Goal: Find contact information: Find contact information

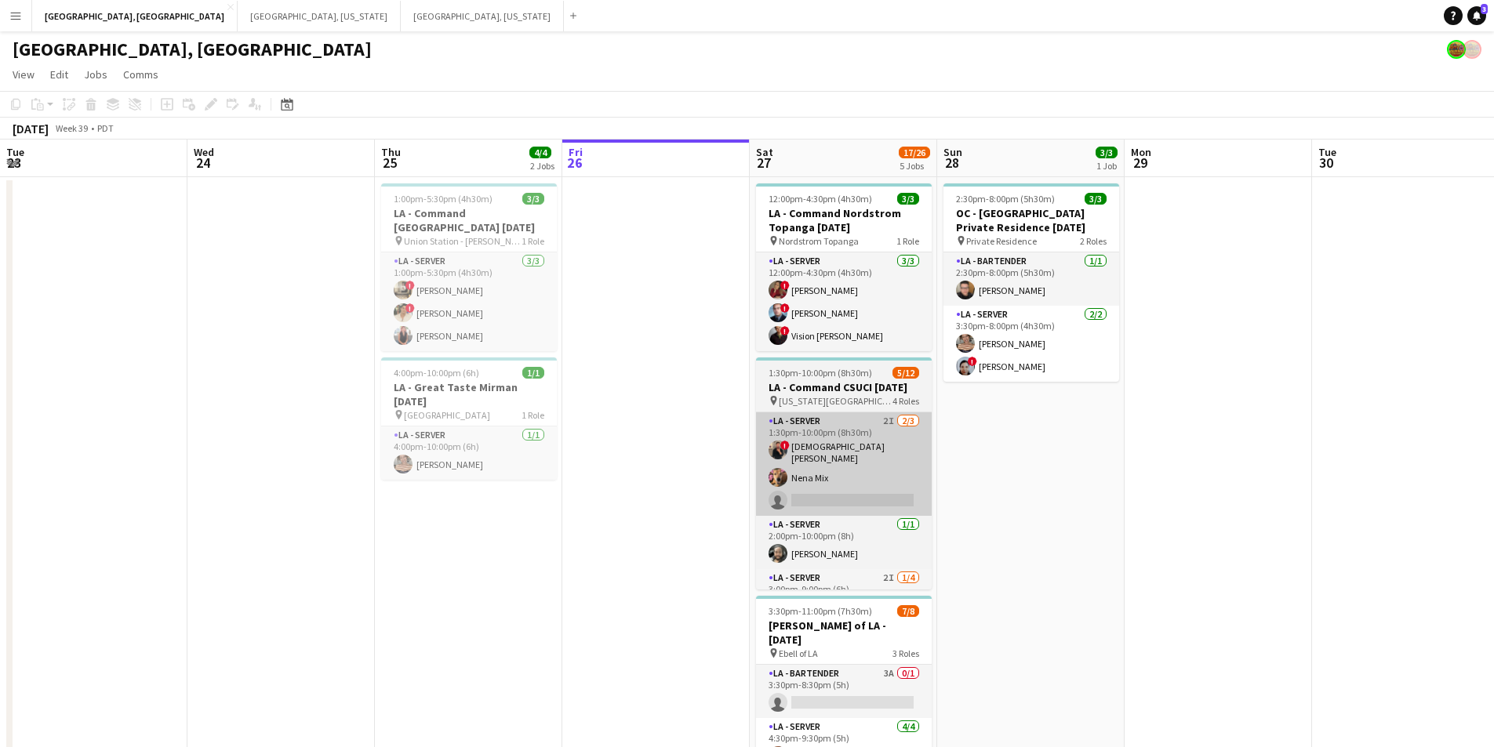
scroll to position [0, 375]
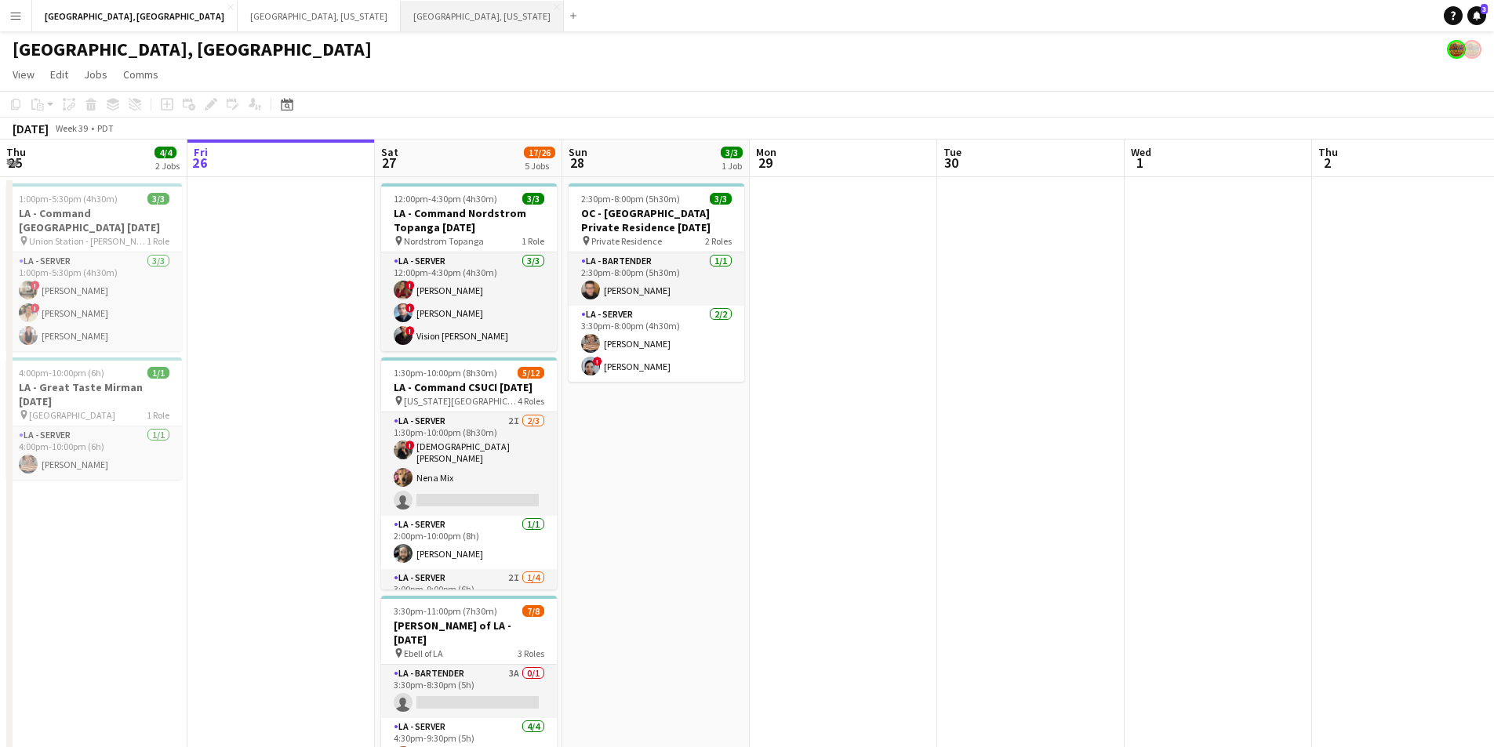
click at [401, 12] on button "[GEOGRAPHIC_DATA], [US_STATE] Close" at bounding box center [482, 16] width 163 height 31
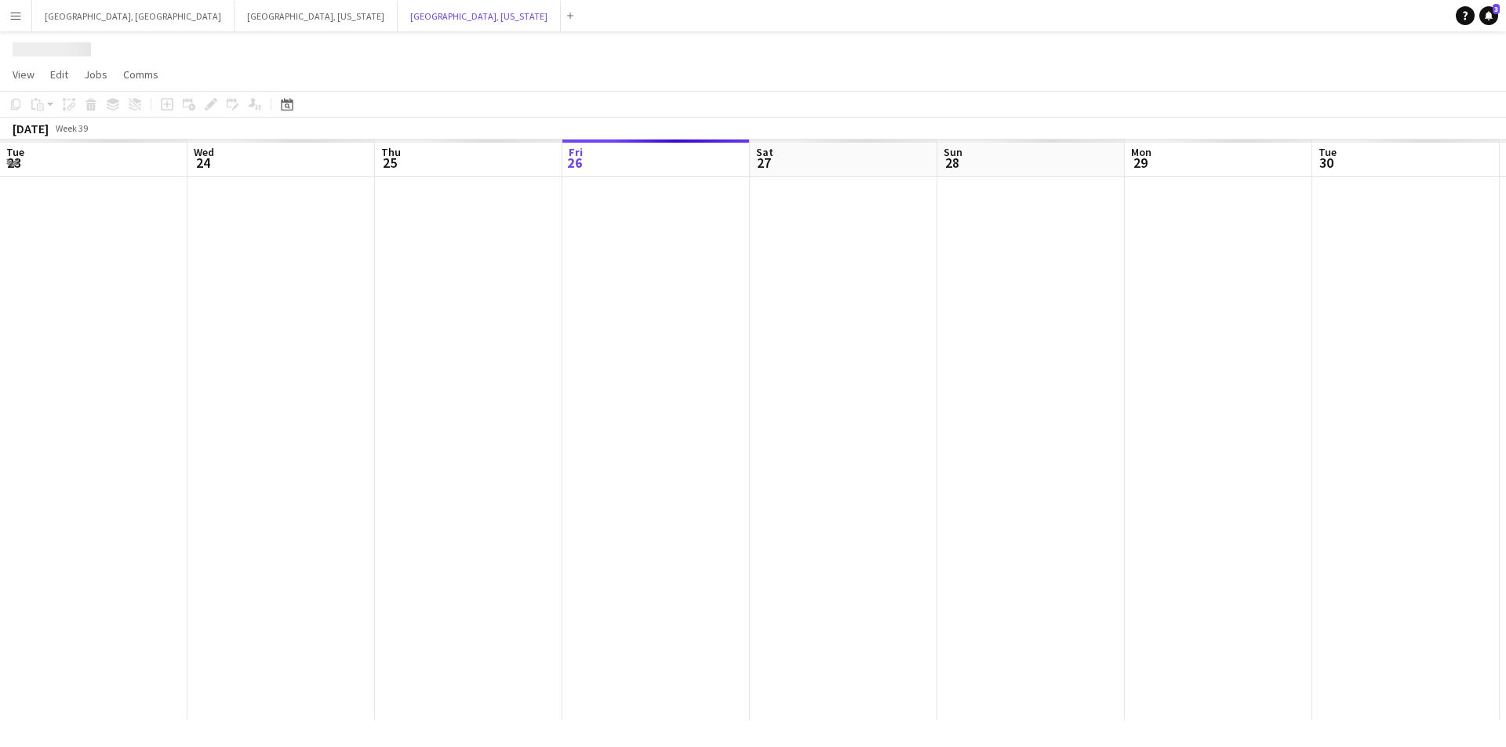
scroll to position [0, 375]
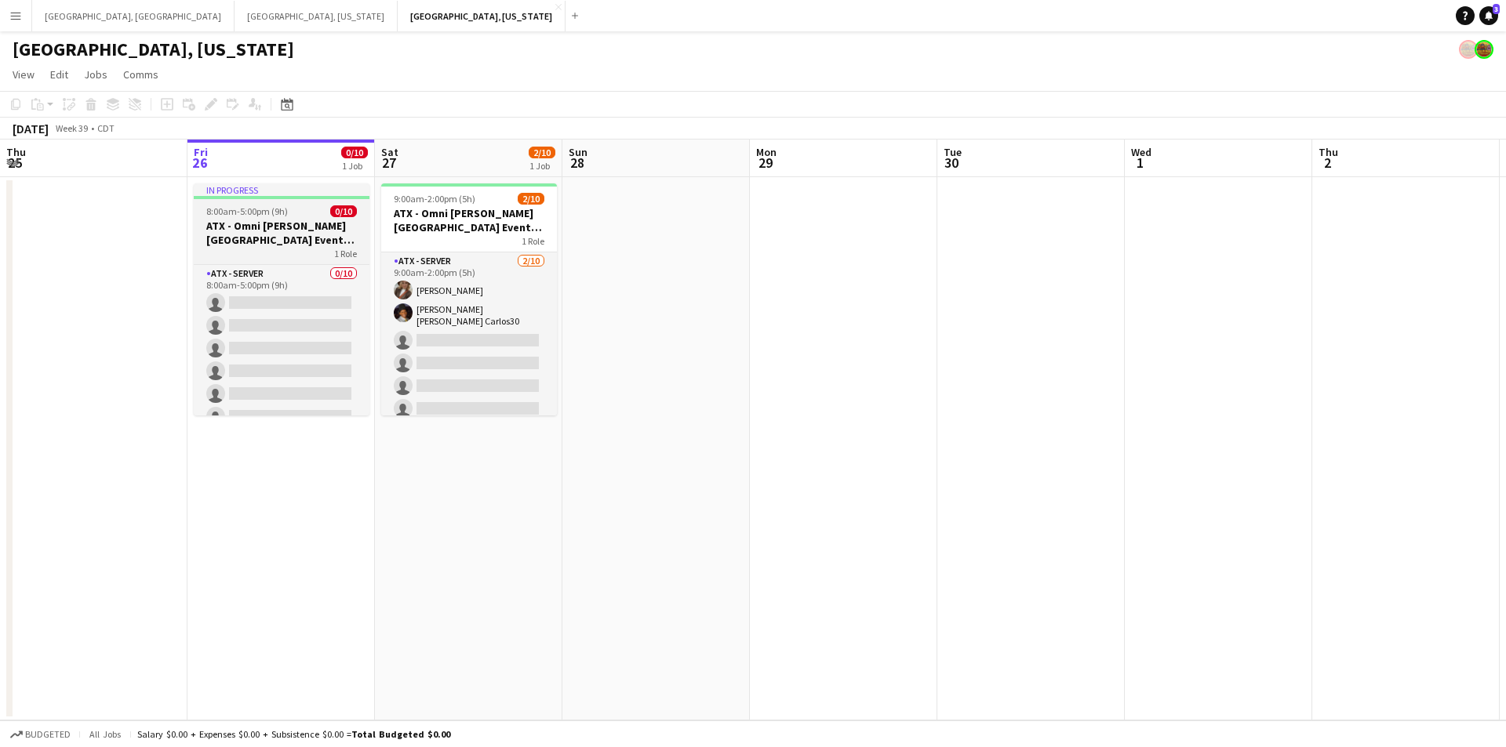
click at [276, 243] on h3 "ATX - Omni [PERSON_NAME][GEOGRAPHIC_DATA] Event [DATE]" at bounding box center [282, 233] width 176 height 28
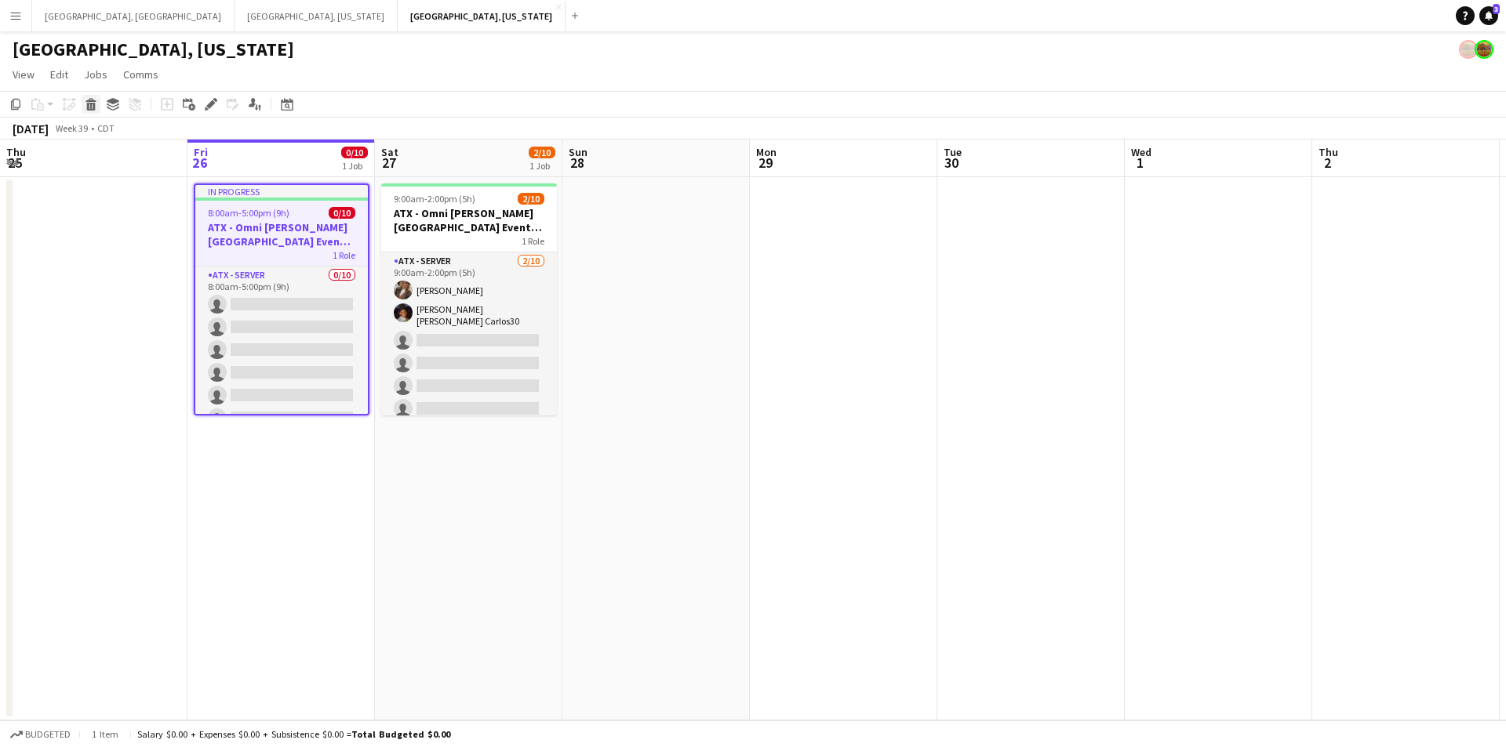
click at [87, 105] on icon at bounding box center [91, 107] width 9 height 8
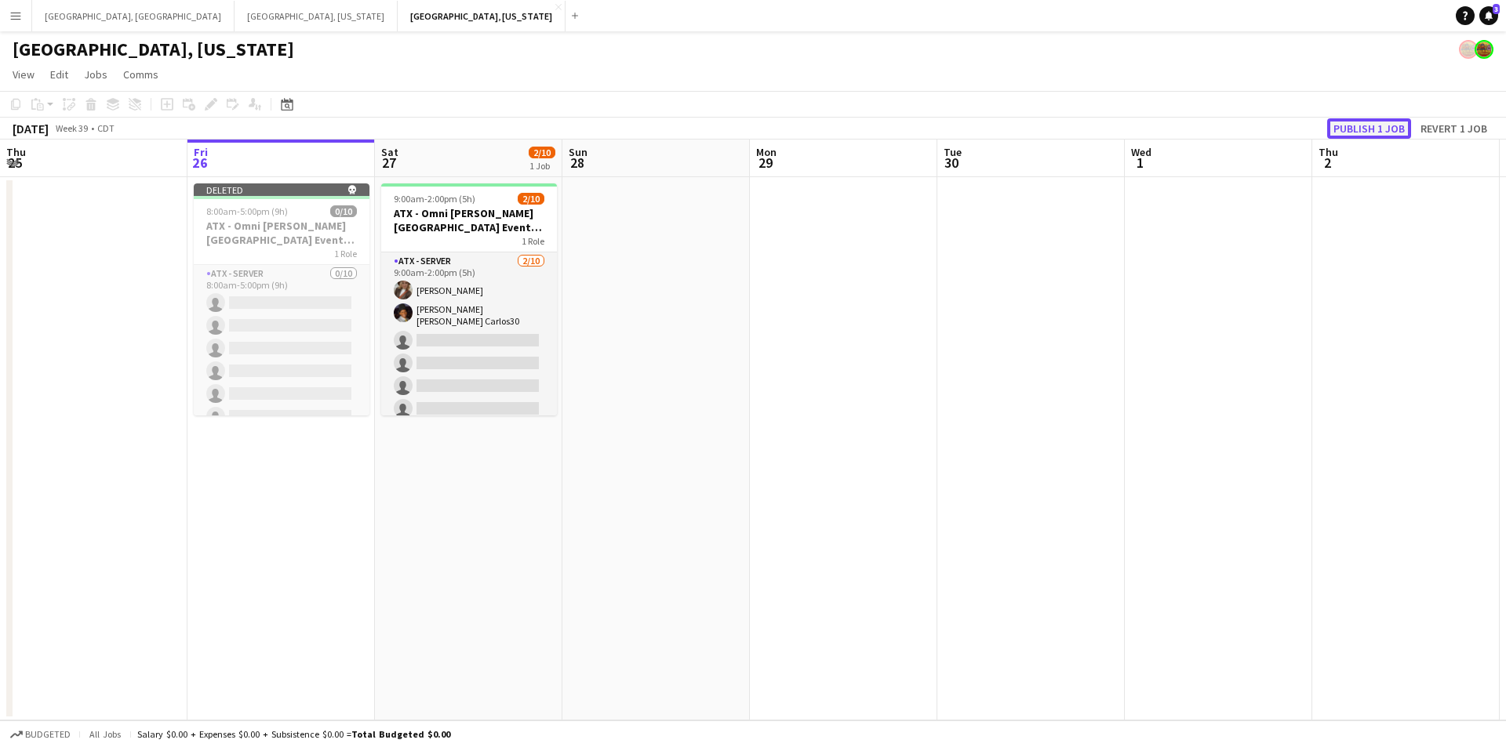
click at [1361, 131] on button "Publish 1 job" at bounding box center [1369, 128] width 84 height 20
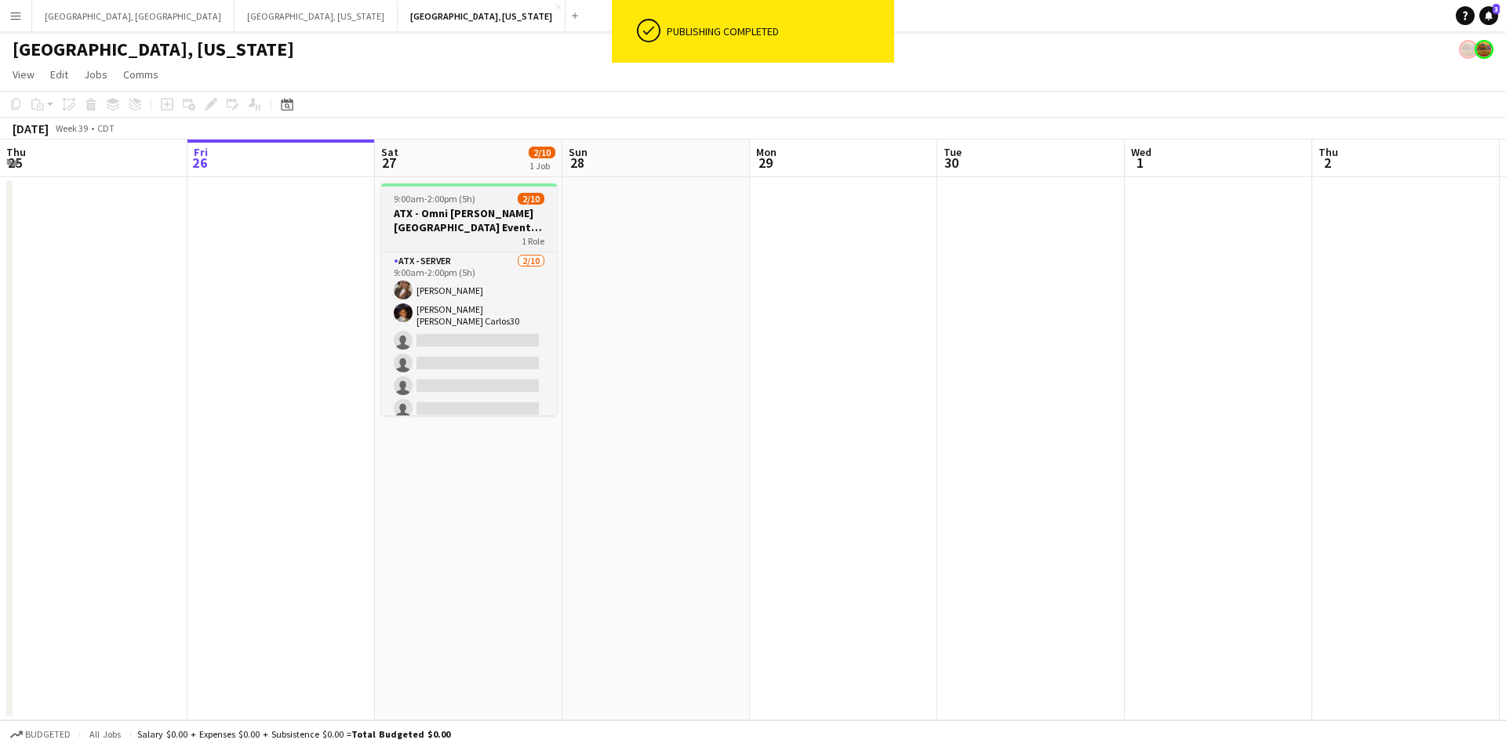
click at [463, 226] on h3 "ATX - Omni [PERSON_NAME][GEOGRAPHIC_DATA] Event [DATE]" at bounding box center [469, 220] width 176 height 28
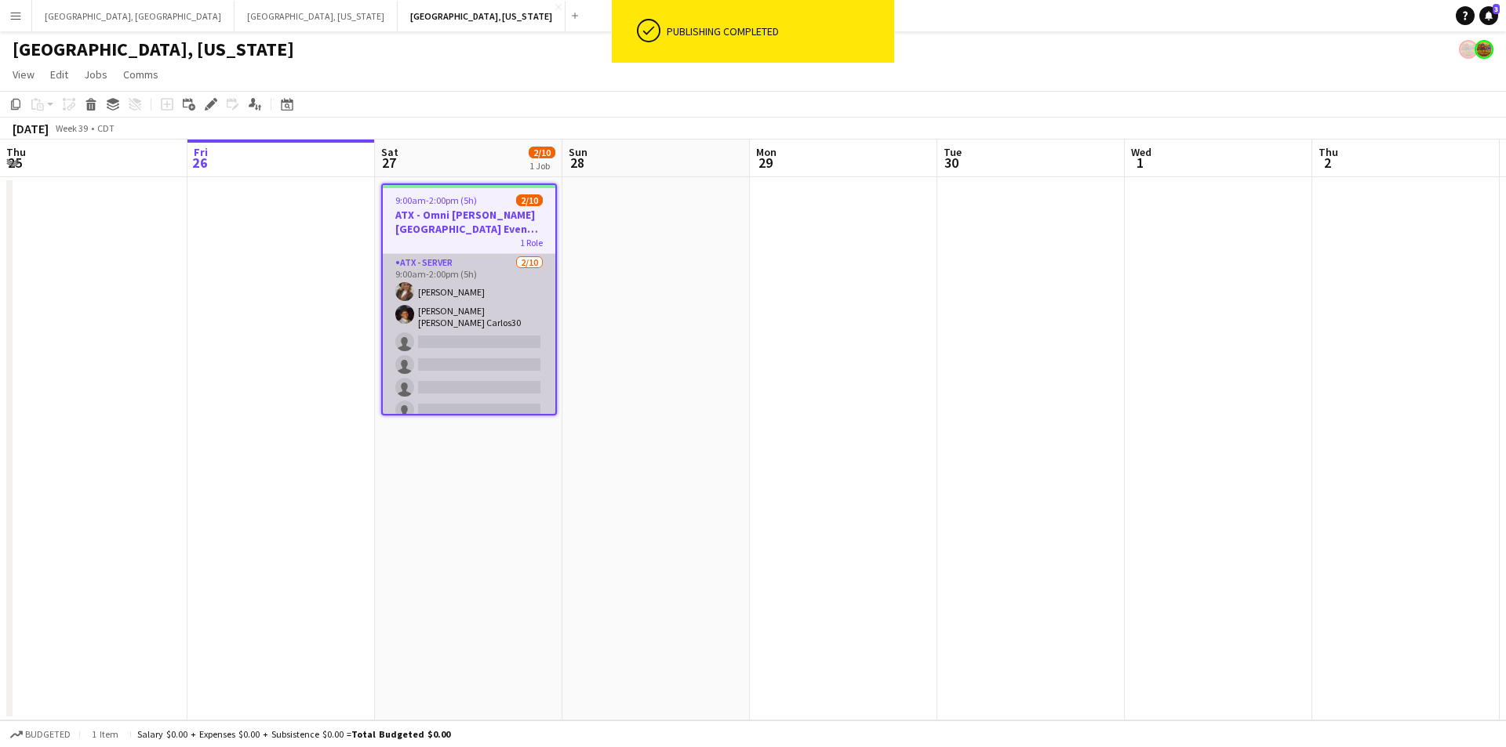
click at [475, 340] on app-card-role "ATX - Server [DATE] 9:00am-2:00pm (5h) [PERSON_NAME] [PERSON_NAME] [PERSON_NAME…" at bounding box center [469, 385] width 173 height 263
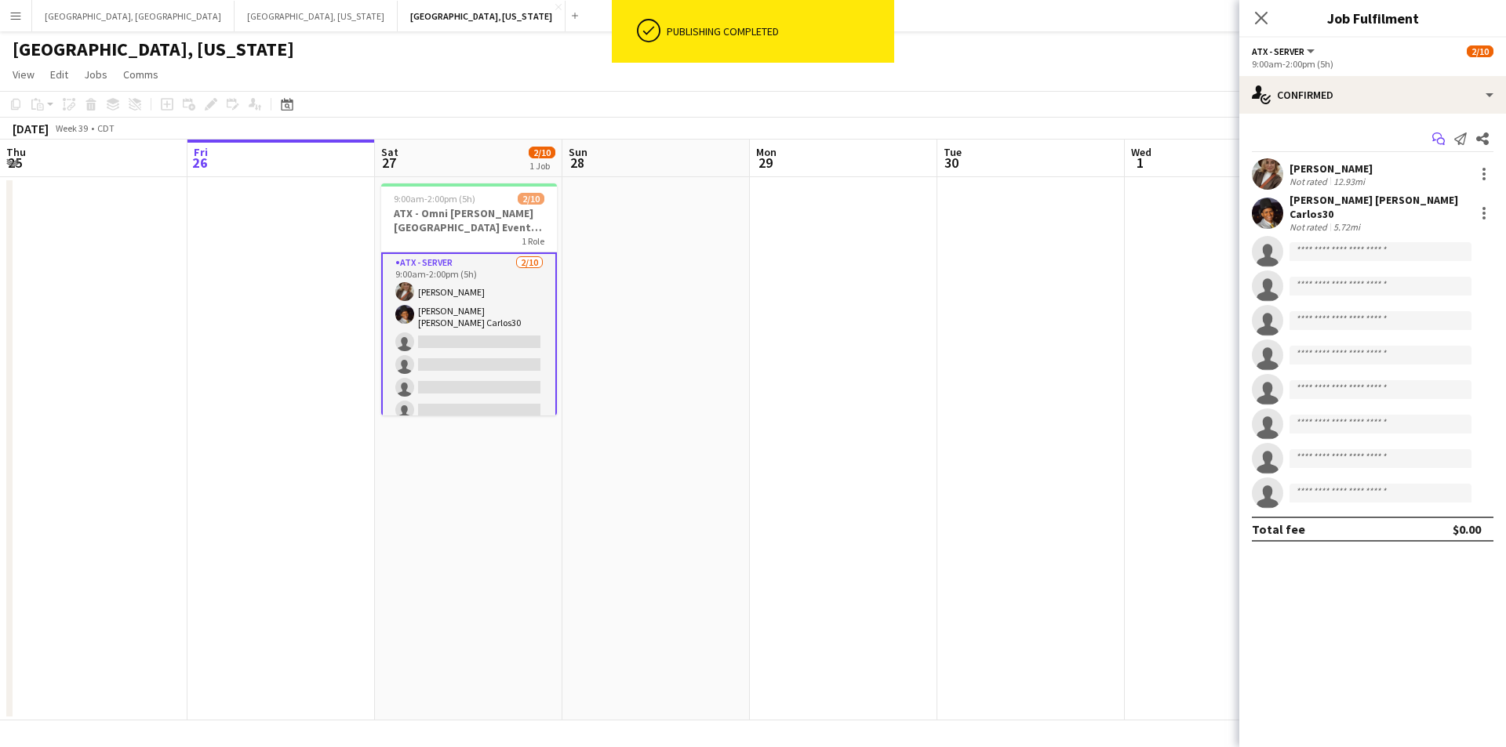
click at [1438, 136] on icon "Start chat" at bounding box center [1438, 139] width 13 height 13
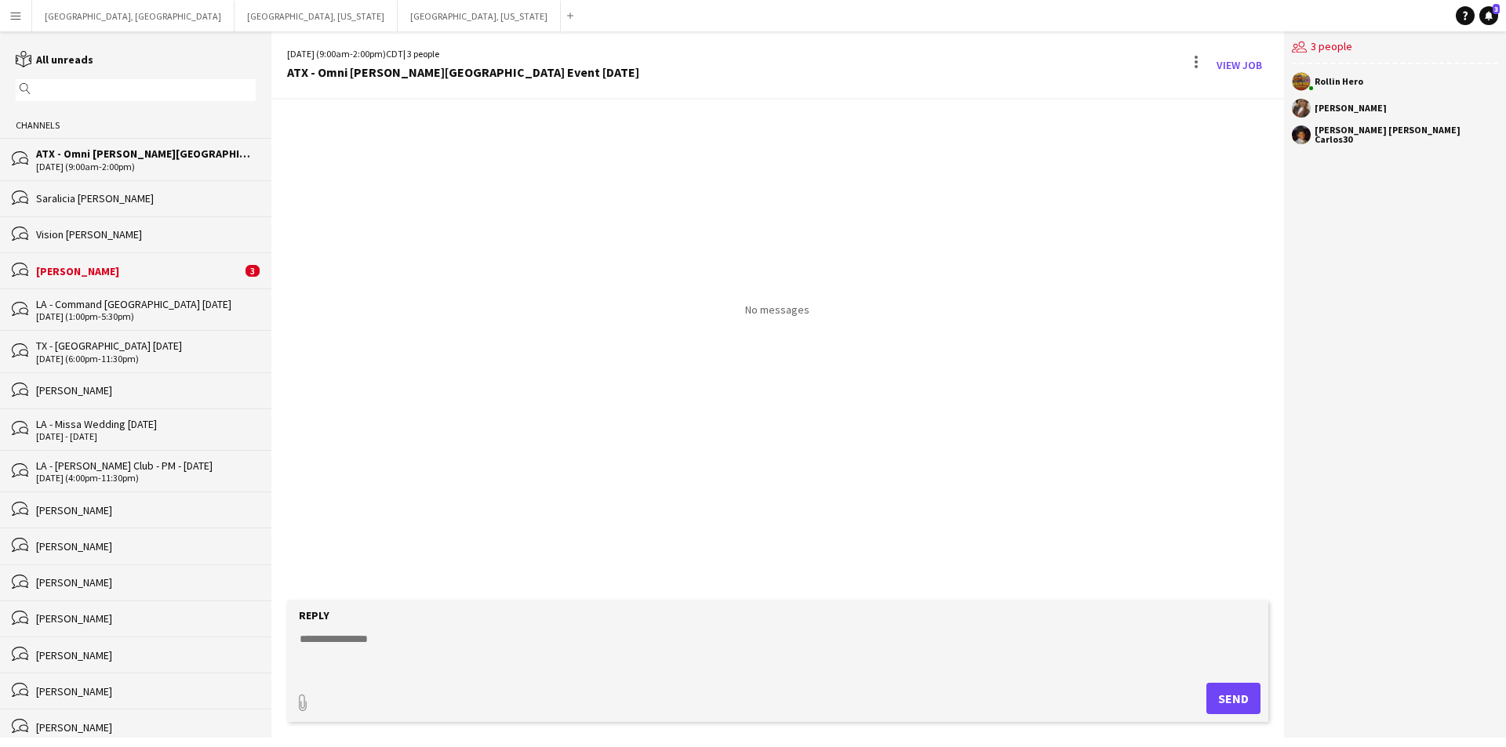
click at [433, 659] on textarea at bounding box center [780, 651] width 965 height 41
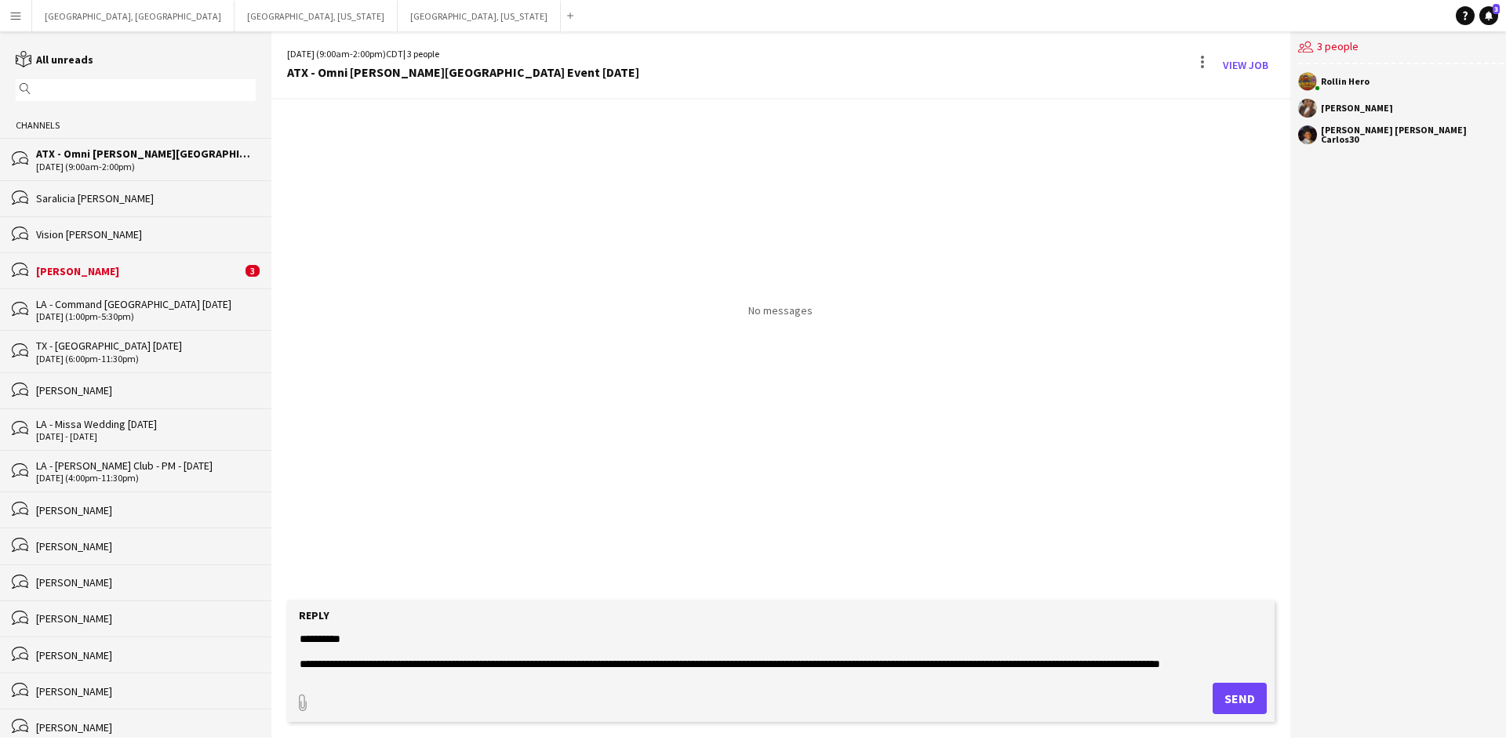
drag, startPoint x: 413, startPoint y: 661, endPoint x: 156, endPoint y: 569, distance: 273.1
click at [156, 569] on div "reading All unreads magnifier Channels bubbles ATX - [GEOGRAPHIC_DATA][PERSON_N…" at bounding box center [753, 384] width 1506 height 707
type textarea "**********"
click at [1230, 688] on button "Send" at bounding box center [1239, 698] width 54 height 31
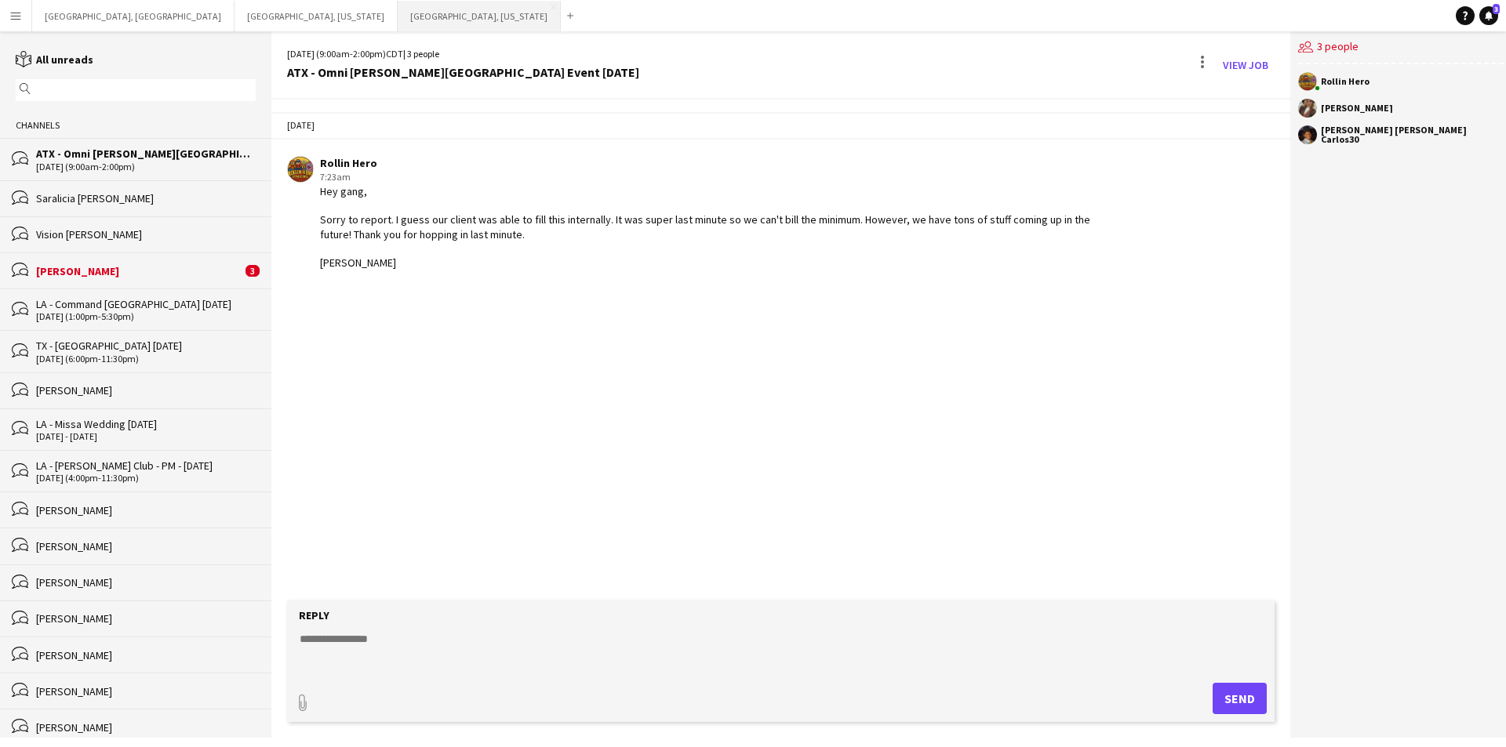
click at [398, 11] on button "[GEOGRAPHIC_DATA], [US_STATE] Close" at bounding box center [479, 16] width 163 height 31
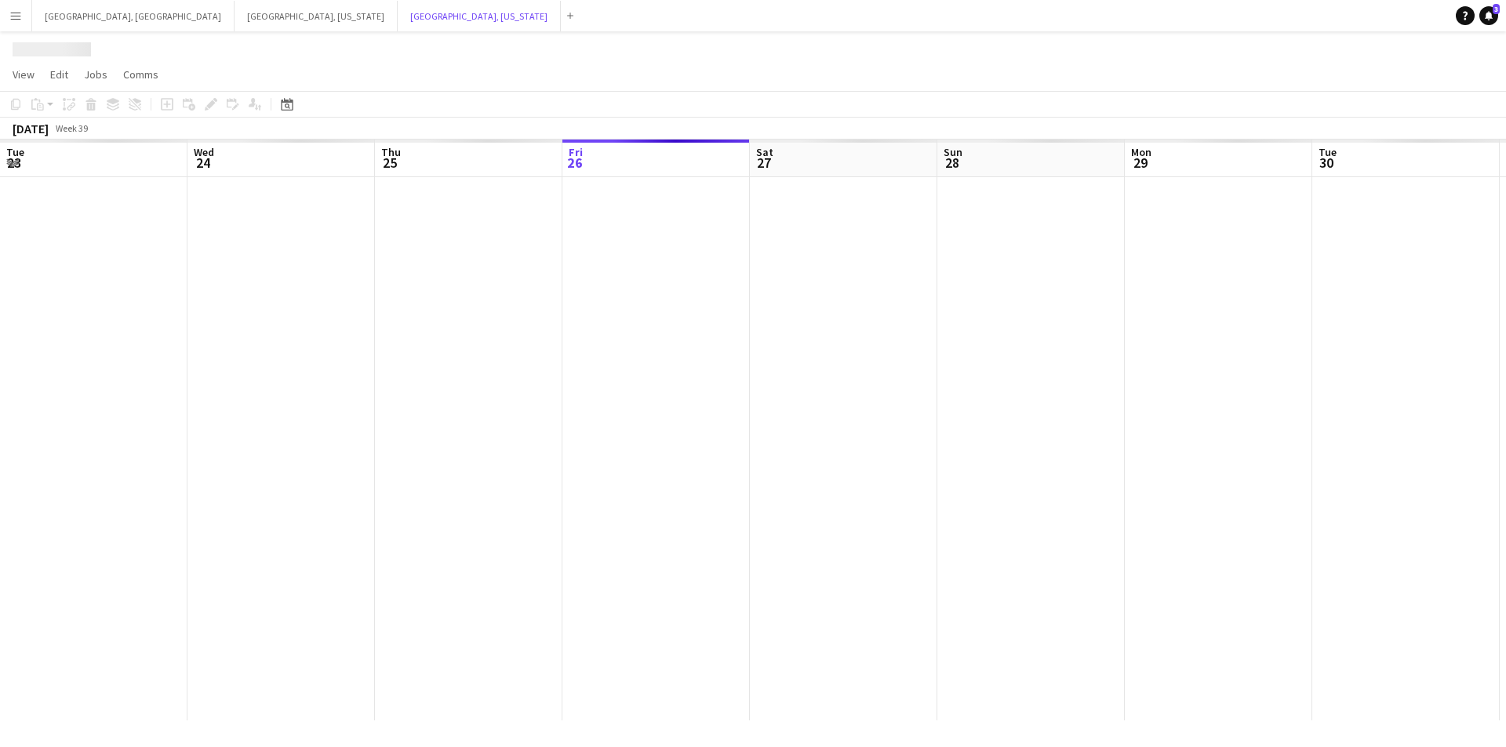
scroll to position [0, 375]
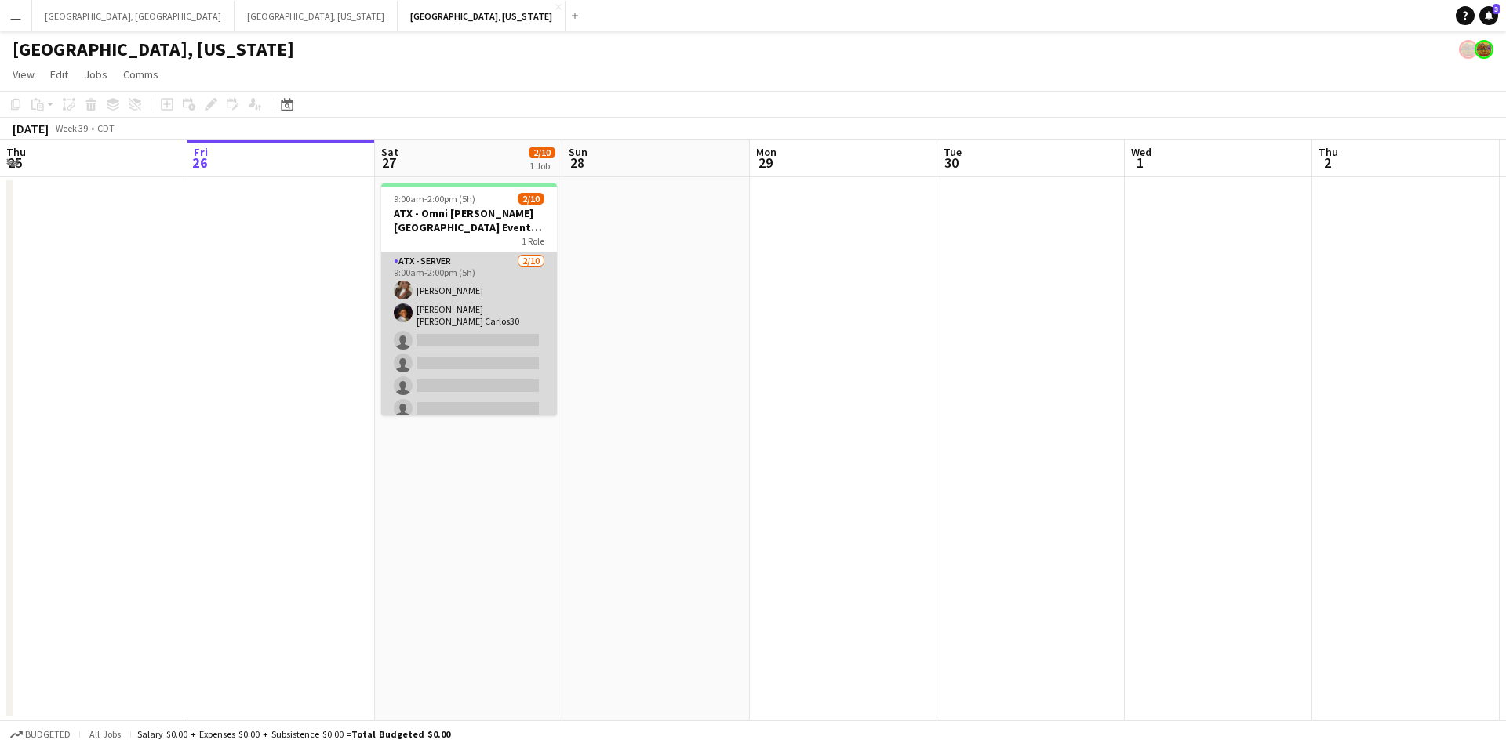
click at [502, 289] on app-card-role "ATX - Server [DATE] 9:00am-2:00pm (5h) [PERSON_NAME] [PERSON_NAME] [PERSON_NAME…" at bounding box center [469, 384] width 176 height 263
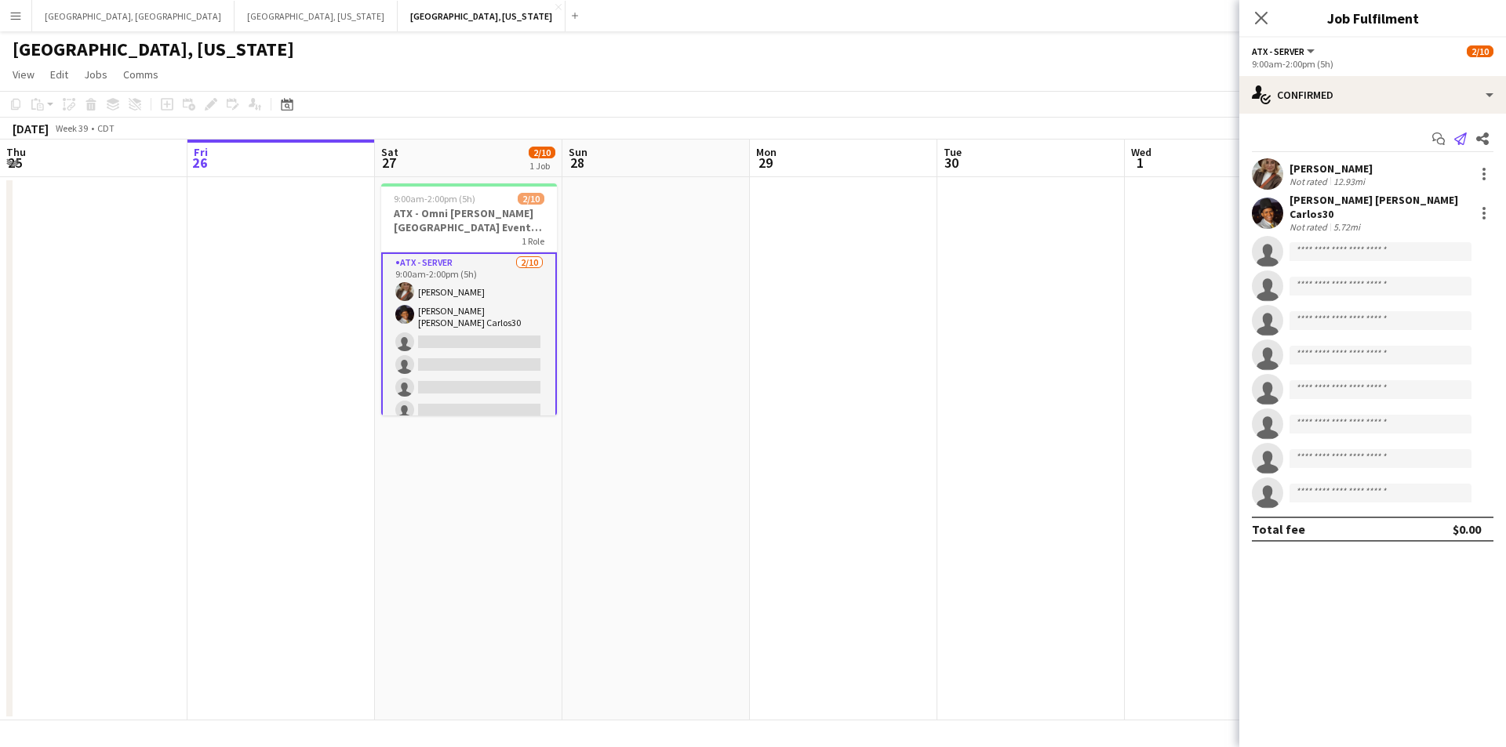
click at [1463, 133] on icon "Send notification" at bounding box center [1460, 139] width 13 height 13
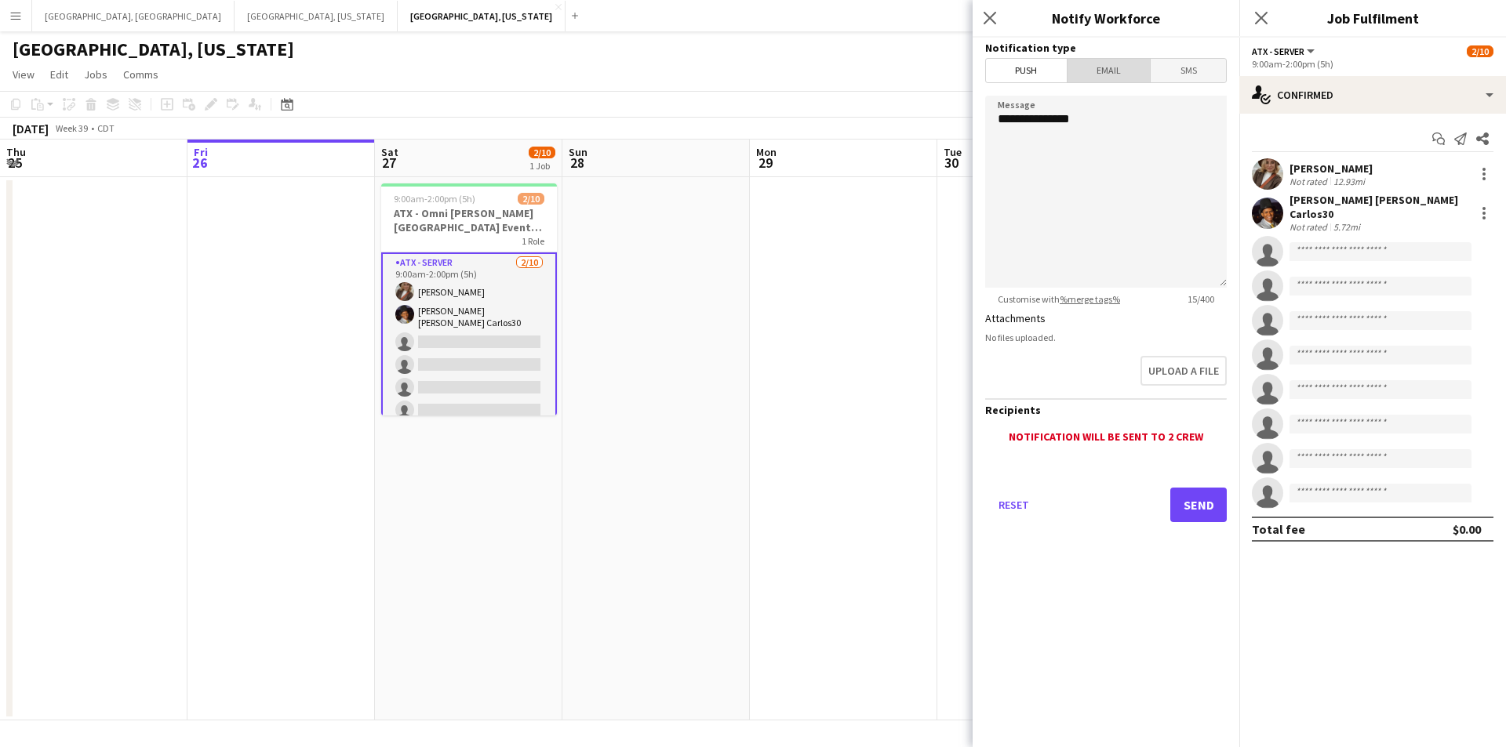
click at [1125, 71] on span "Email" at bounding box center [1108, 71] width 83 height 24
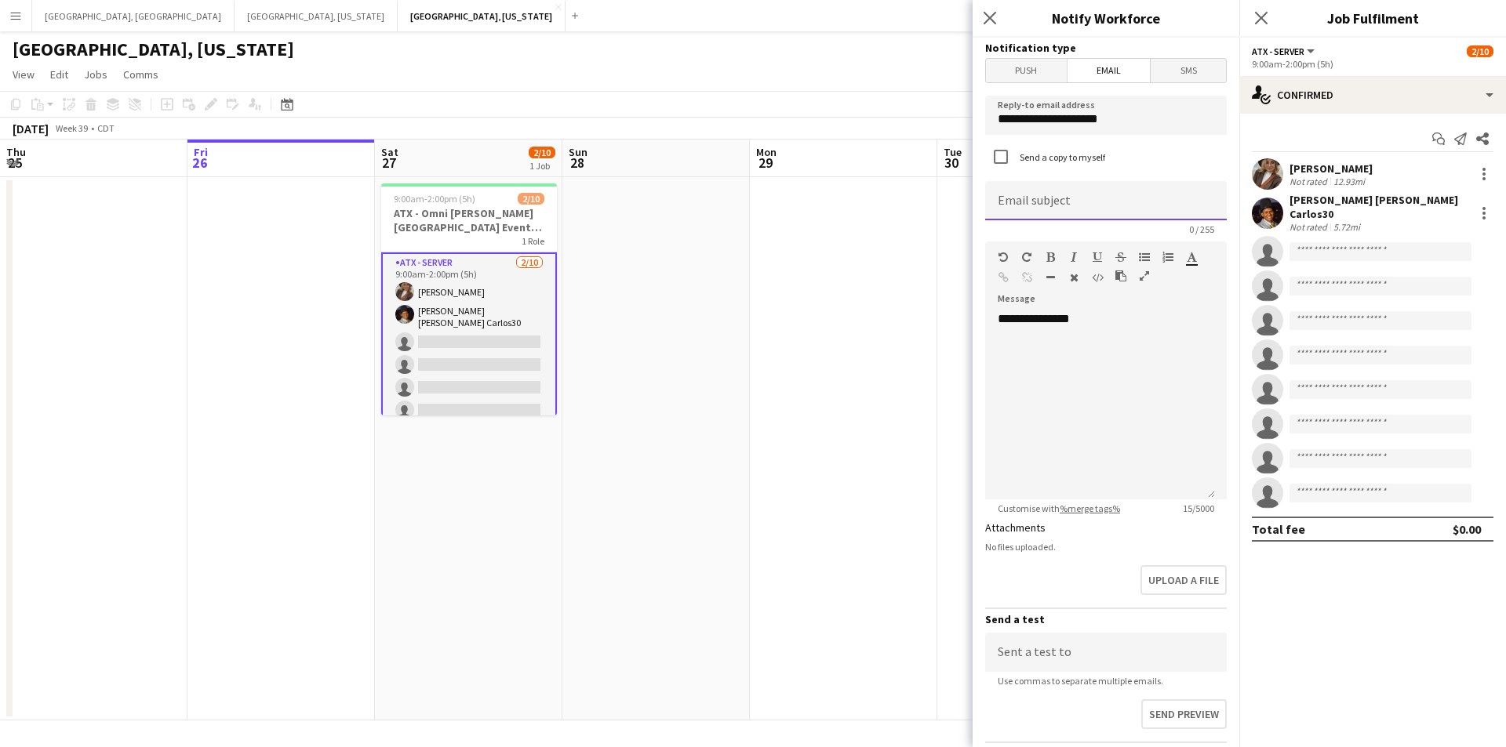
click at [1079, 188] on input at bounding box center [1106, 200] width 242 height 39
type input "**********"
click at [1040, 330] on div "**********" at bounding box center [1100, 405] width 230 height 188
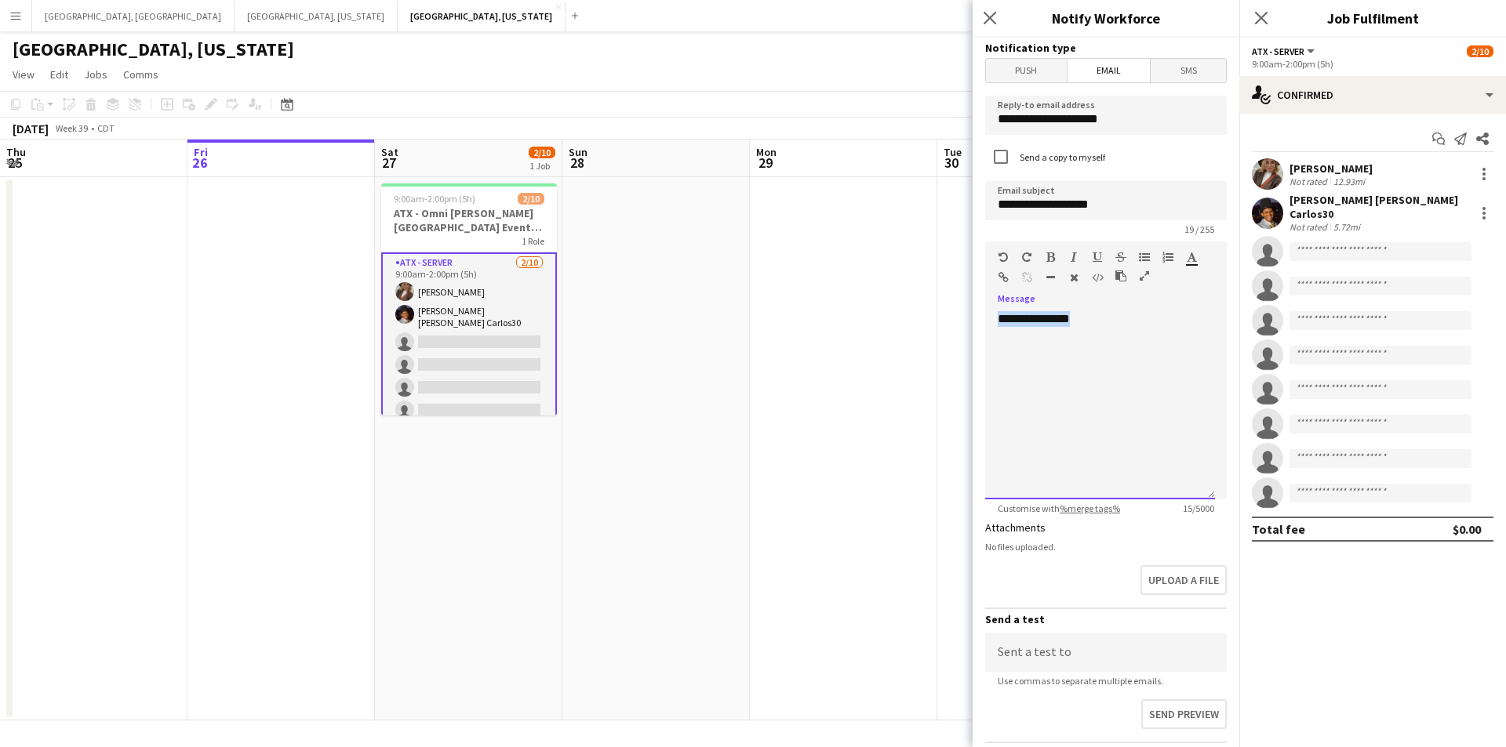
paste div
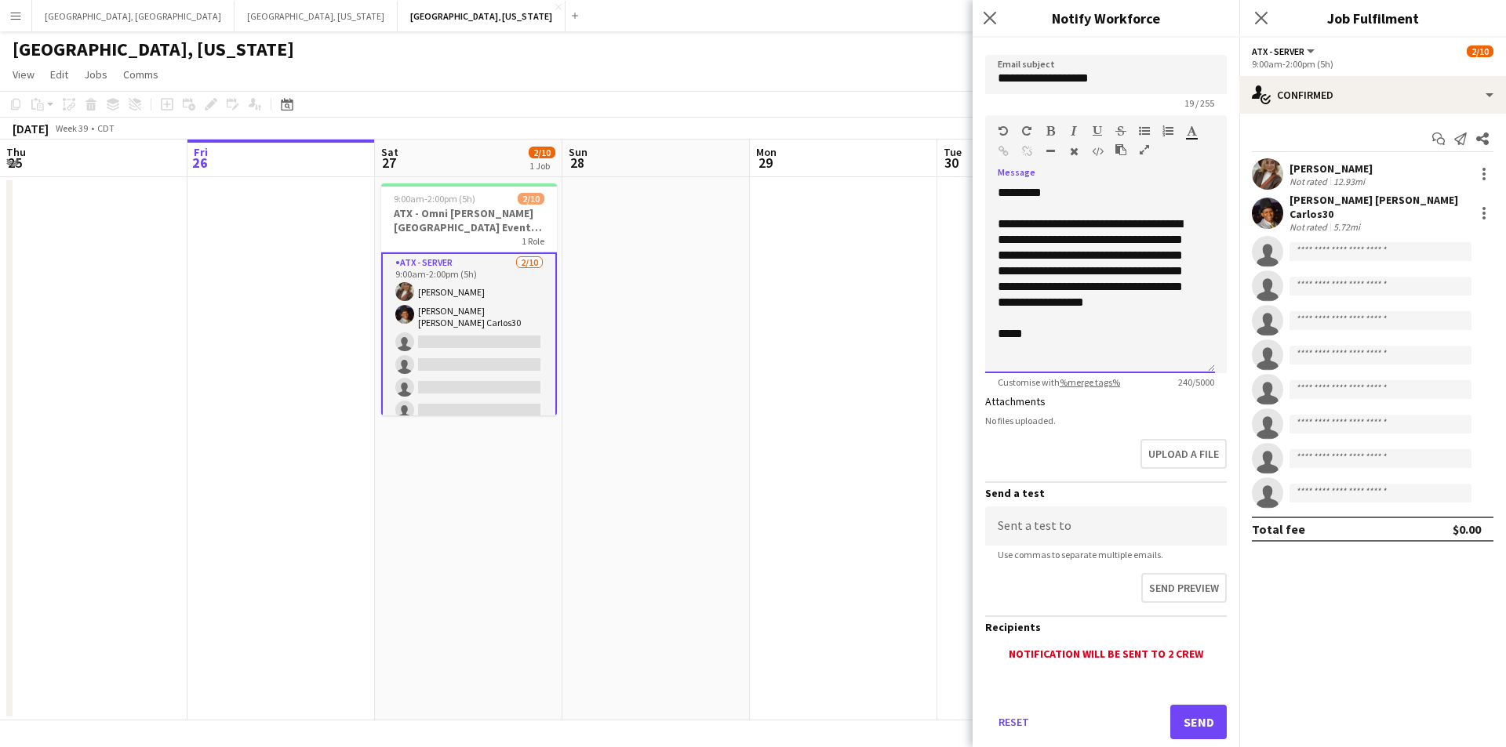
scroll to position [157, 0]
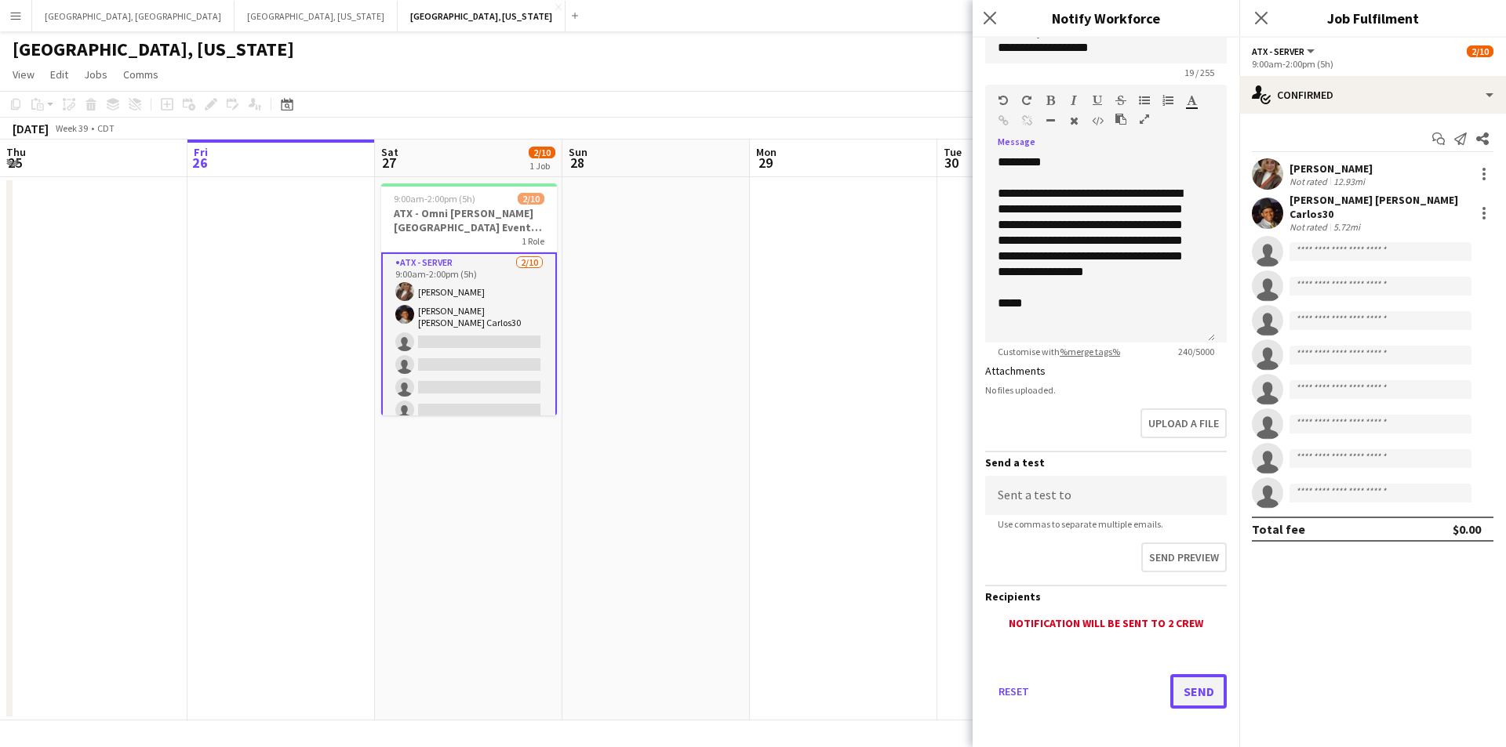
click at [1173, 686] on button "Send" at bounding box center [1198, 691] width 56 height 35
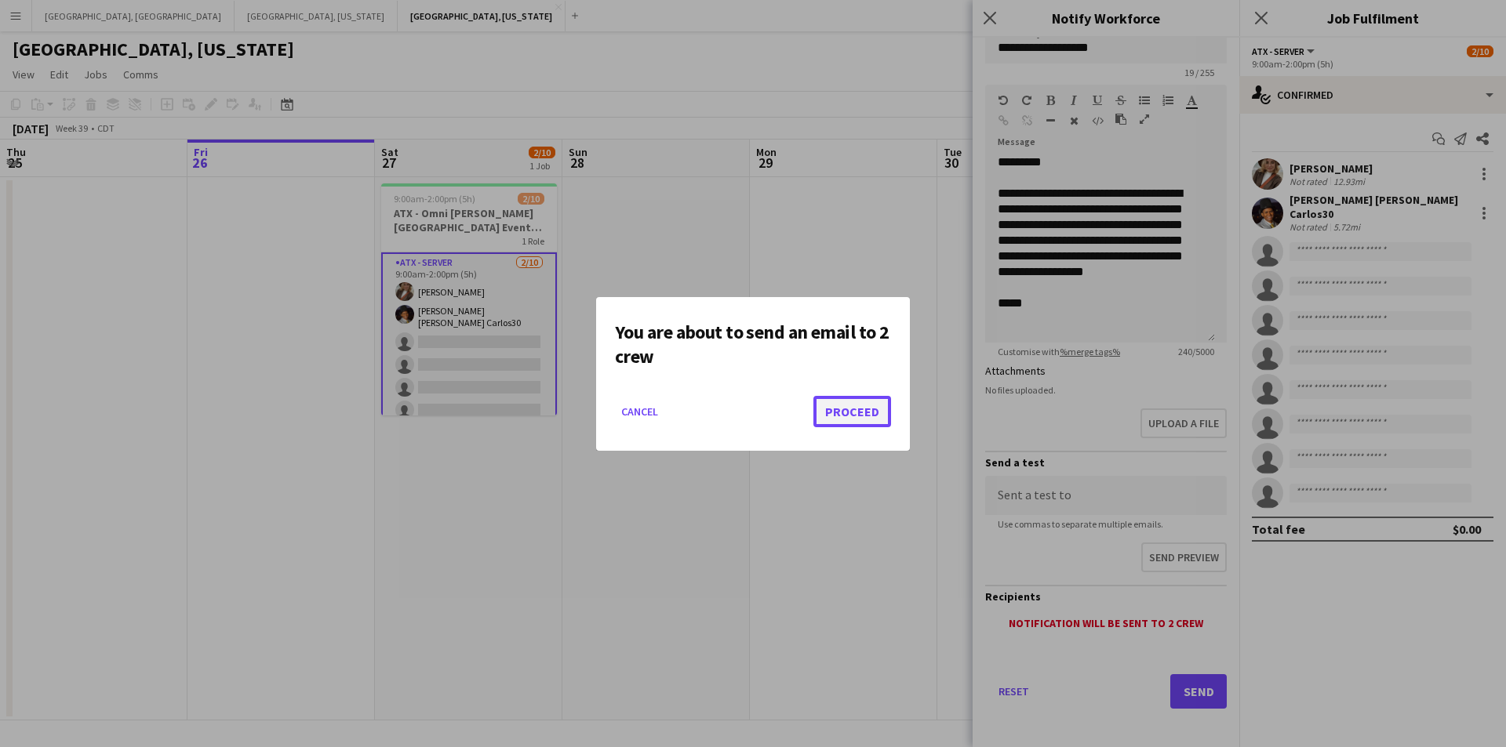
click at [867, 409] on button "Proceed" at bounding box center [852, 411] width 78 height 31
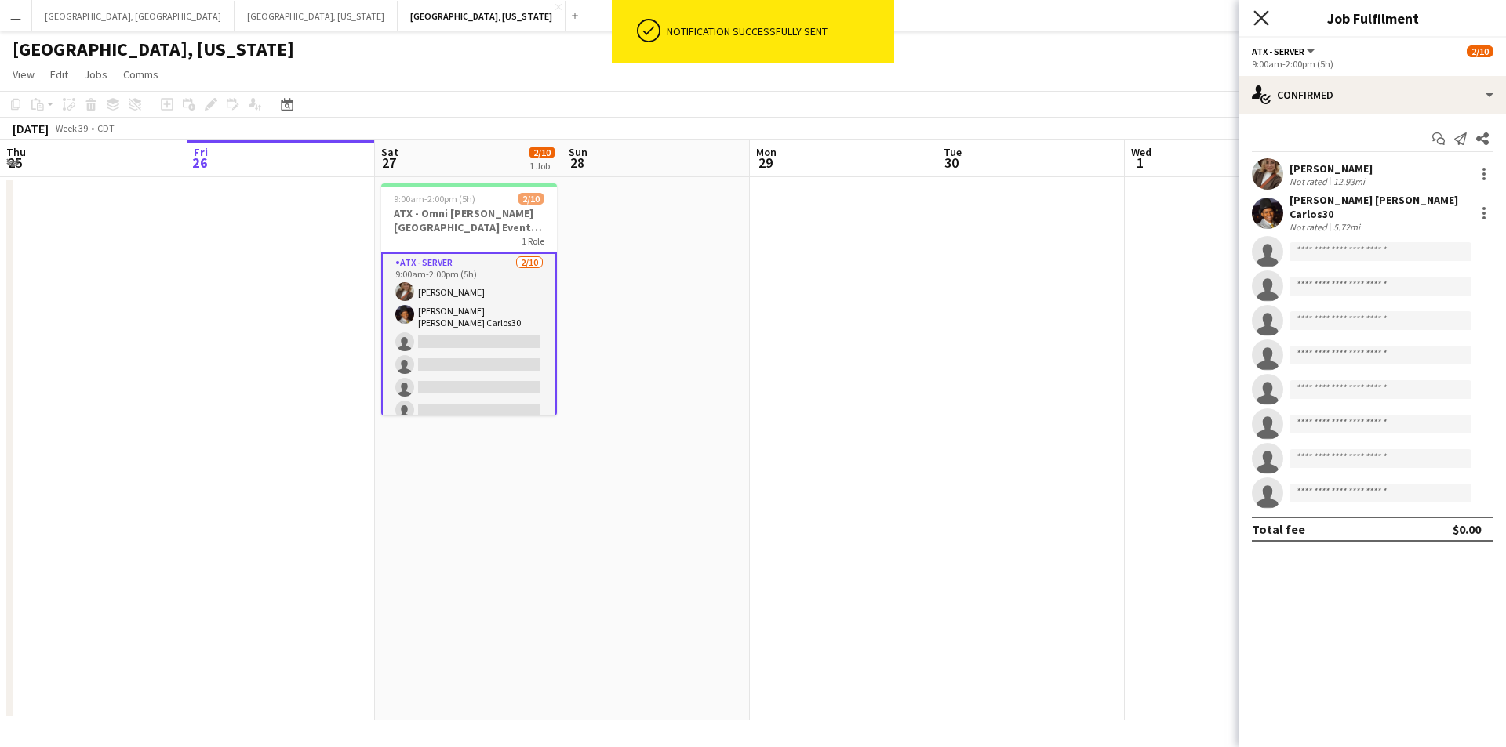
click at [1261, 19] on icon at bounding box center [1260, 17] width 15 height 15
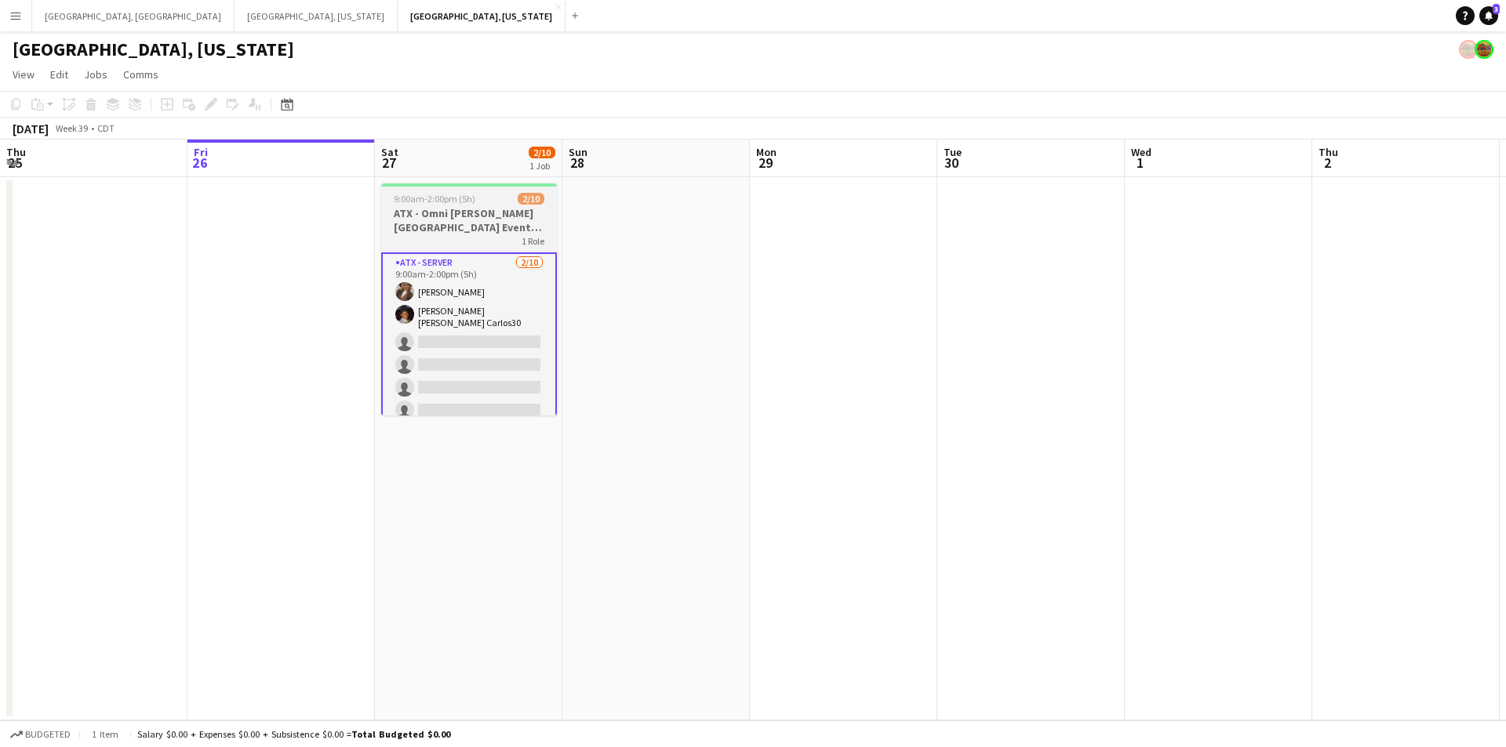
click at [474, 209] on h3 "ATX - Omni [PERSON_NAME][GEOGRAPHIC_DATA] Event [DATE]" at bounding box center [469, 220] width 176 height 28
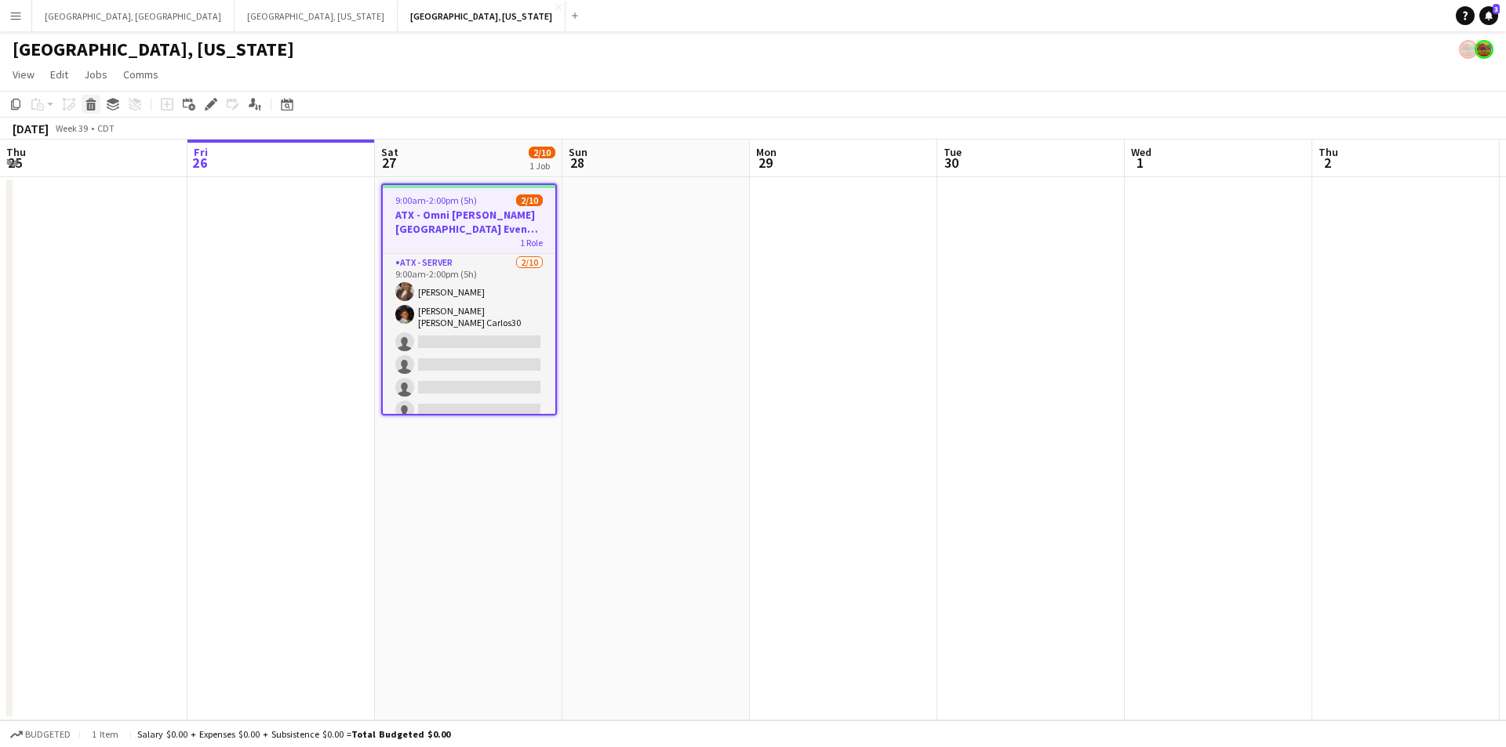
click at [92, 111] on div "Delete" at bounding box center [91, 104] width 19 height 19
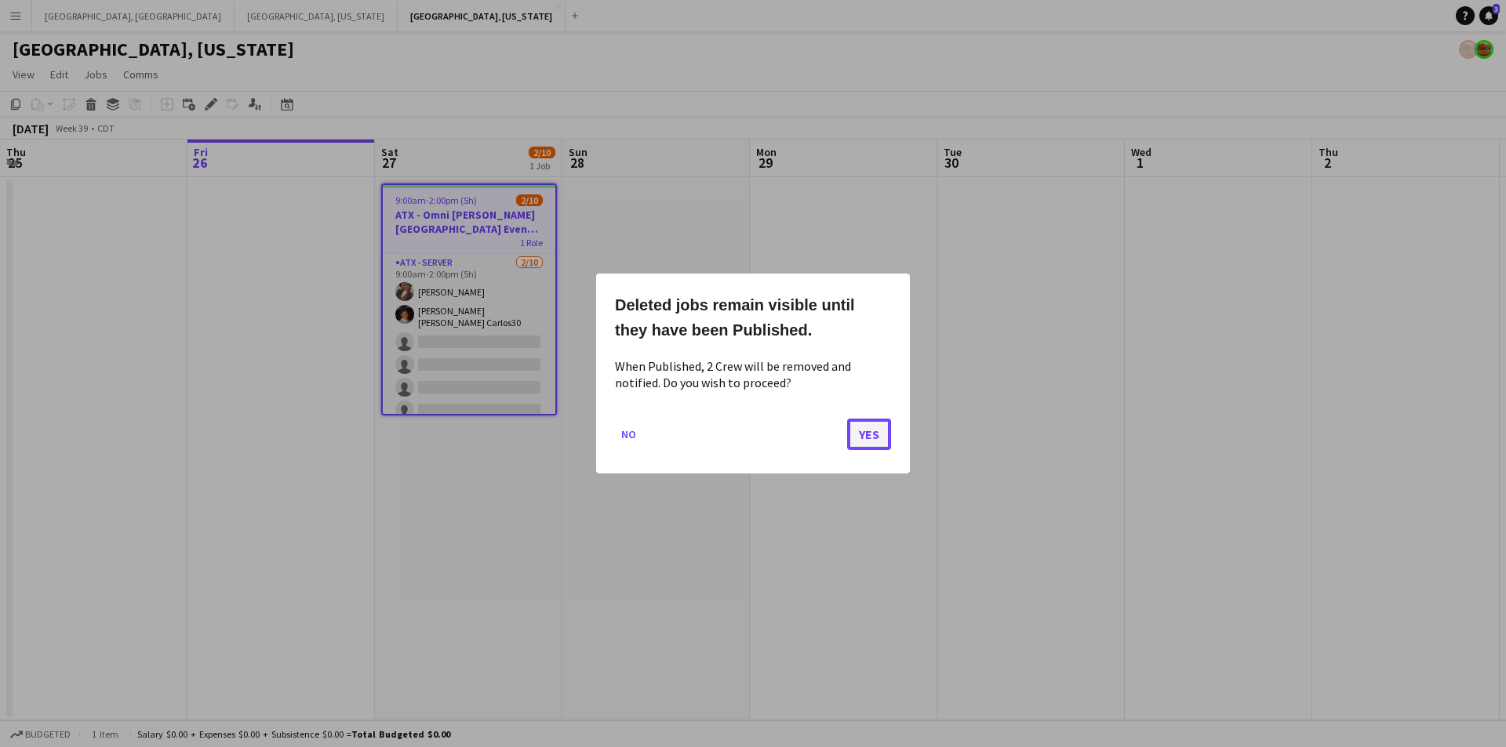
click at [879, 426] on button "Yes" at bounding box center [869, 434] width 44 height 31
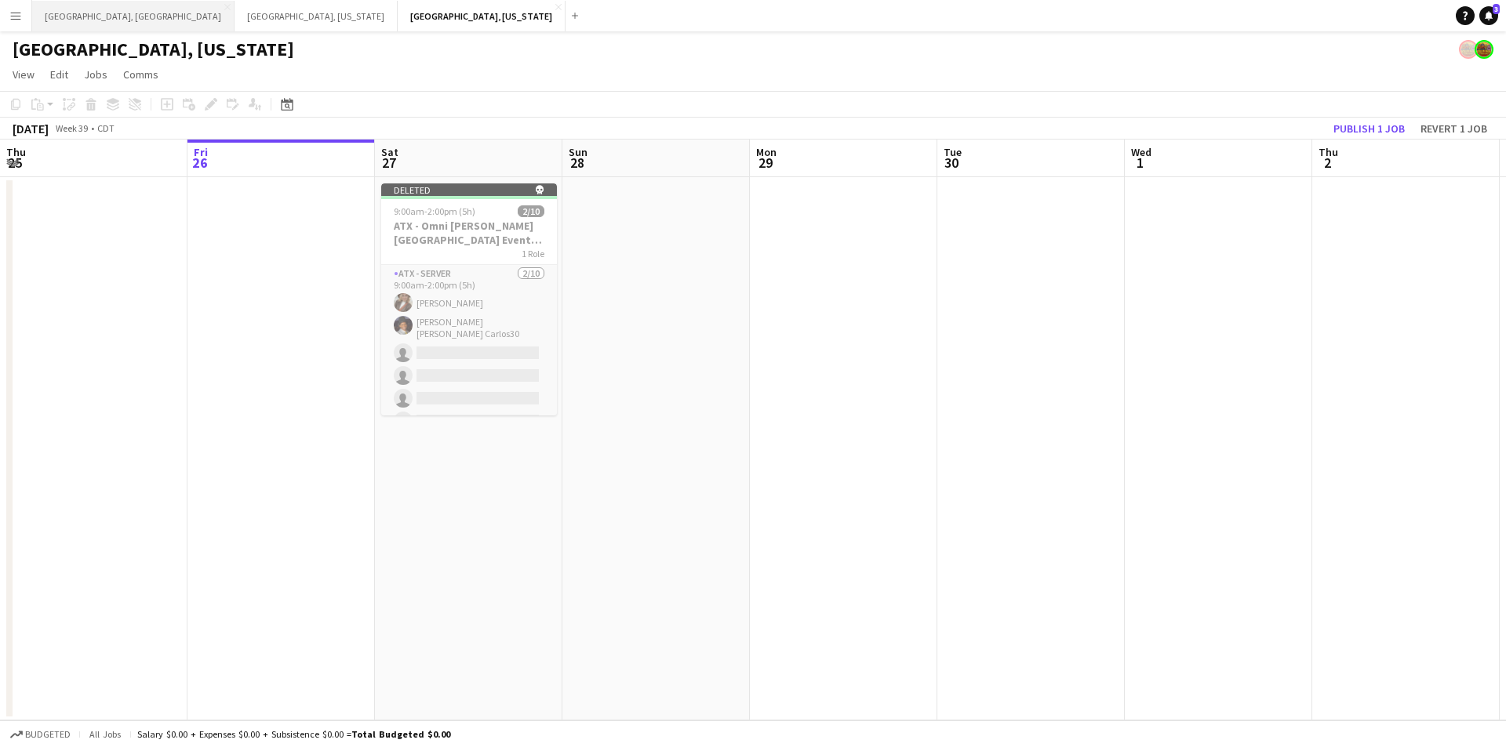
click at [58, 8] on button "[GEOGRAPHIC_DATA], [GEOGRAPHIC_DATA] Close" at bounding box center [133, 16] width 202 height 31
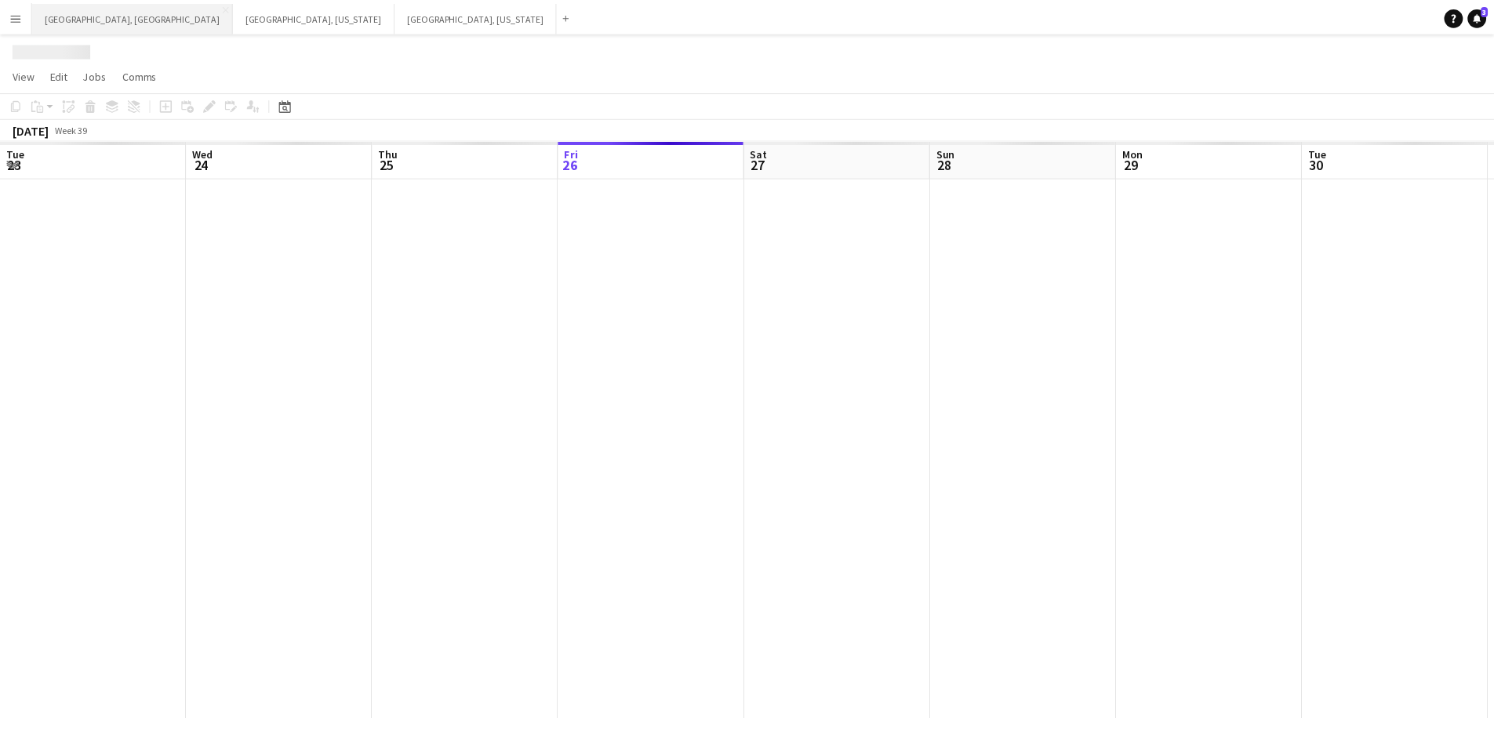
scroll to position [0, 375]
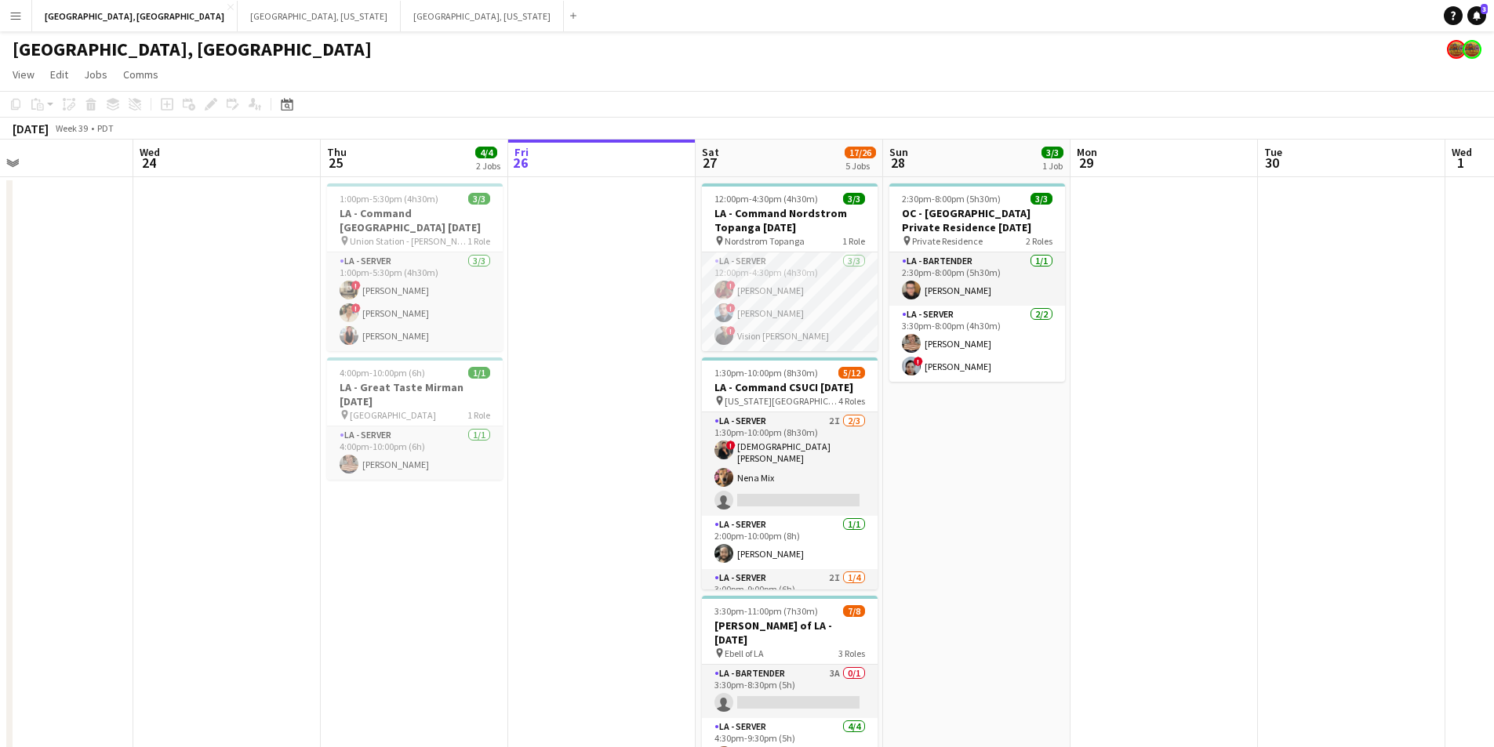
drag, startPoint x: 313, startPoint y: 400, endPoint x: 821, endPoint y: 389, distance: 508.3
click at [821, 389] on app-calendar-viewport "Sun 21 Mon 22 Tue 23 Wed 24 Thu 25 4/4 2 Jobs Fri 26 Sat 27 17/26 5 Jobs Sun 28…" at bounding box center [747, 642] width 1494 height 1004
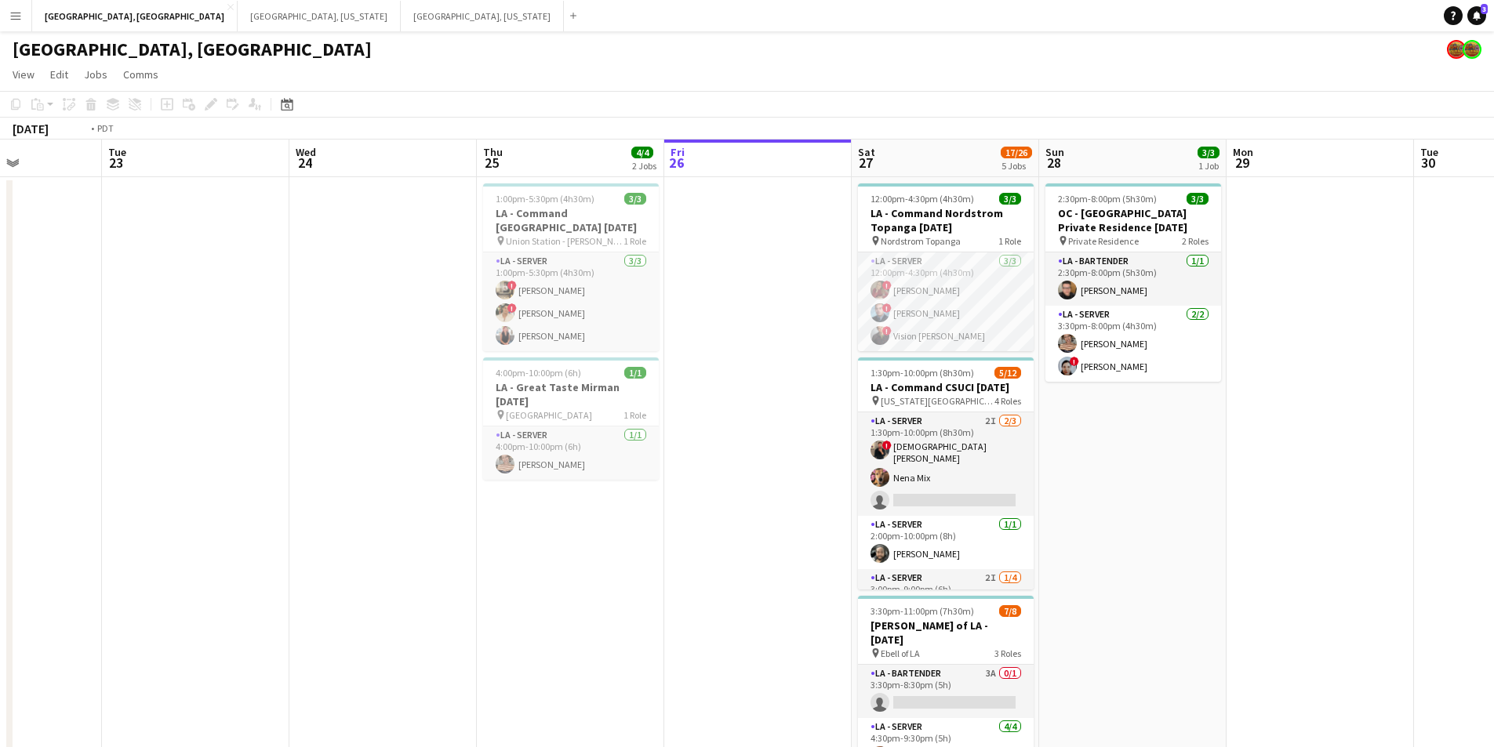
drag, startPoint x: 415, startPoint y: 434, endPoint x: 943, endPoint y: 401, distance: 528.9
click at [946, 401] on app-calendar-viewport "Sat 20 29/39 6 Jobs Sun 21 Mon 22 Tue 23 Wed 24 Thu 25 4/4 2 Jobs Fri 26 Sat 27…" at bounding box center [747, 706] width 1494 height 1133
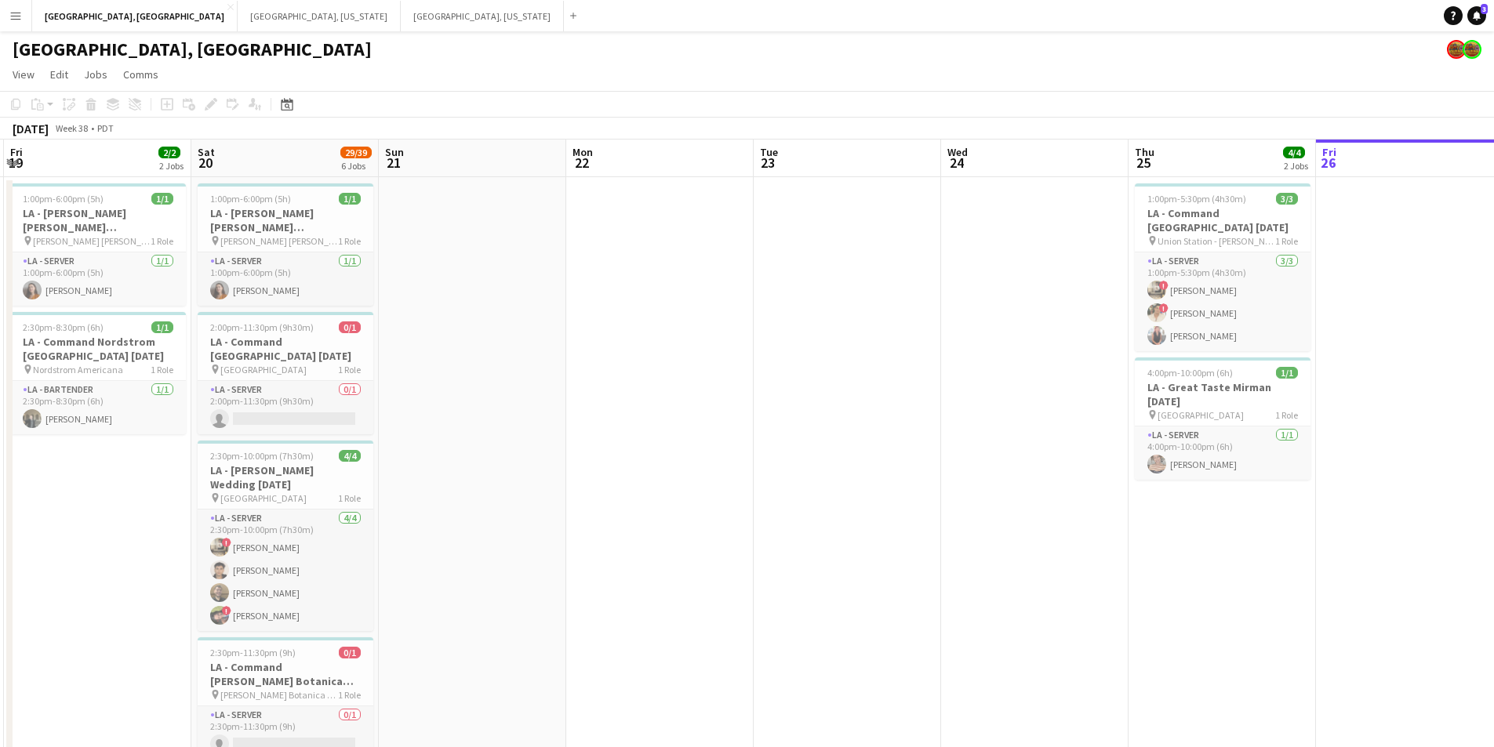
drag, startPoint x: 560, startPoint y: 401, endPoint x: 837, endPoint y: 371, distance: 278.4
click at [837, 371] on app-calendar-viewport "Wed 17 Thu 18 1/1 1 Job Fri 19 2/2 2 Jobs Sat 20 29/39 6 Jobs Sun 21 Mon 22 Tue…" at bounding box center [747, 706] width 1494 height 1133
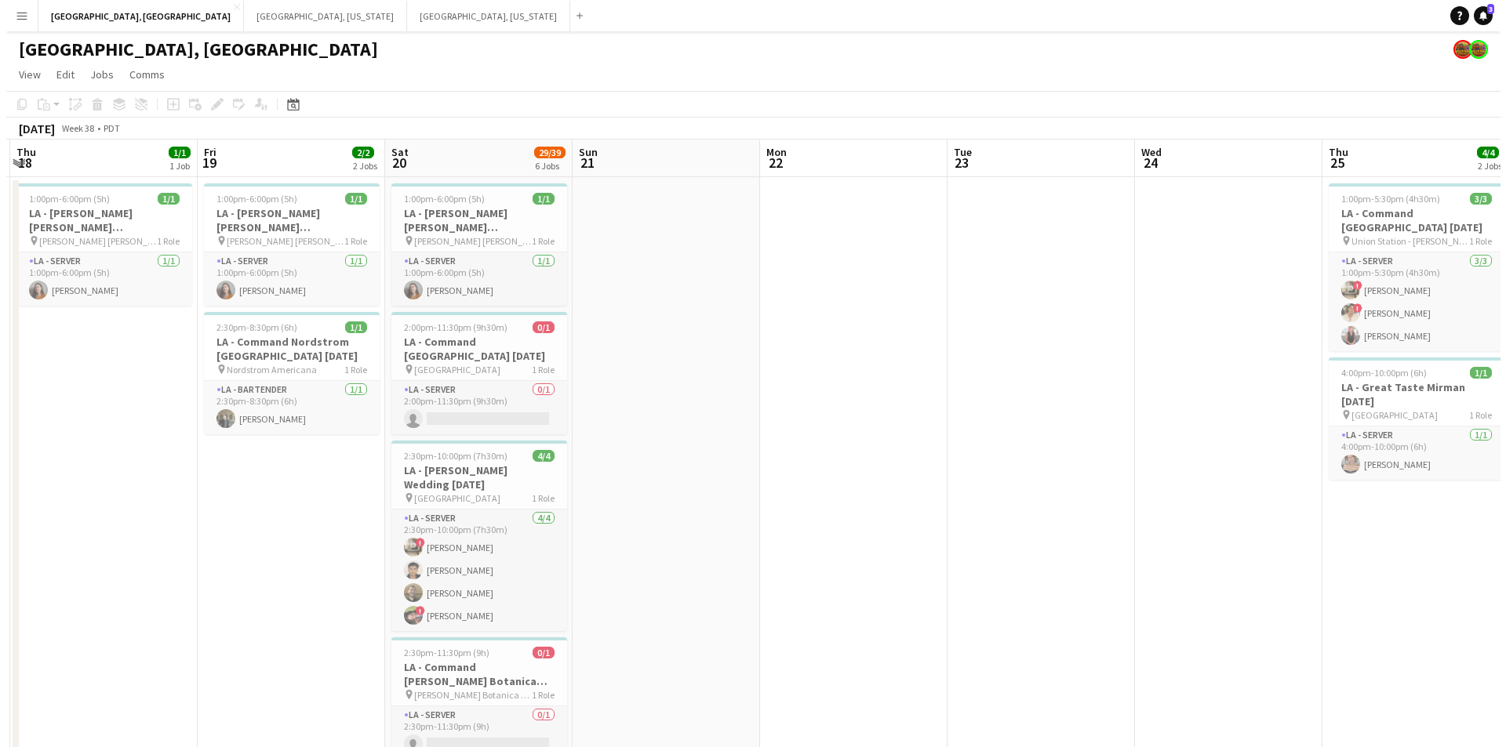
scroll to position [0, 352]
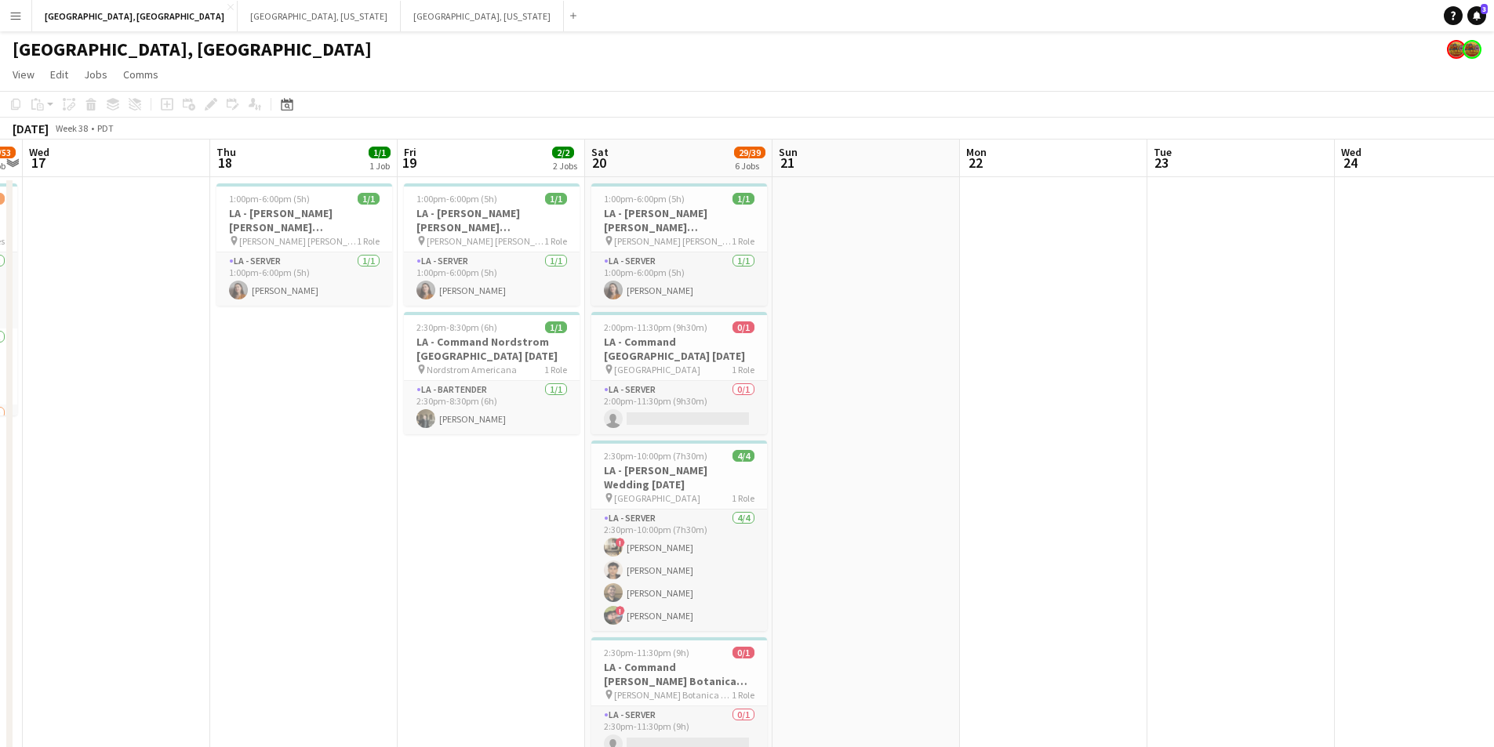
drag, startPoint x: 714, startPoint y: 375, endPoint x: 920, endPoint y: 367, distance: 206.4
click at [920, 367] on app-calendar-viewport "Mon 15 Tue 16 43/53 1 Job Wed 17 Thu 18 1/1 1 Job Fri 19 2/2 2 Jobs Sat 20 29/3…" at bounding box center [747, 706] width 1494 height 1133
click at [238, 18] on button "[GEOGRAPHIC_DATA], [US_STATE] Close" at bounding box center [319, 16] width 163 height 31
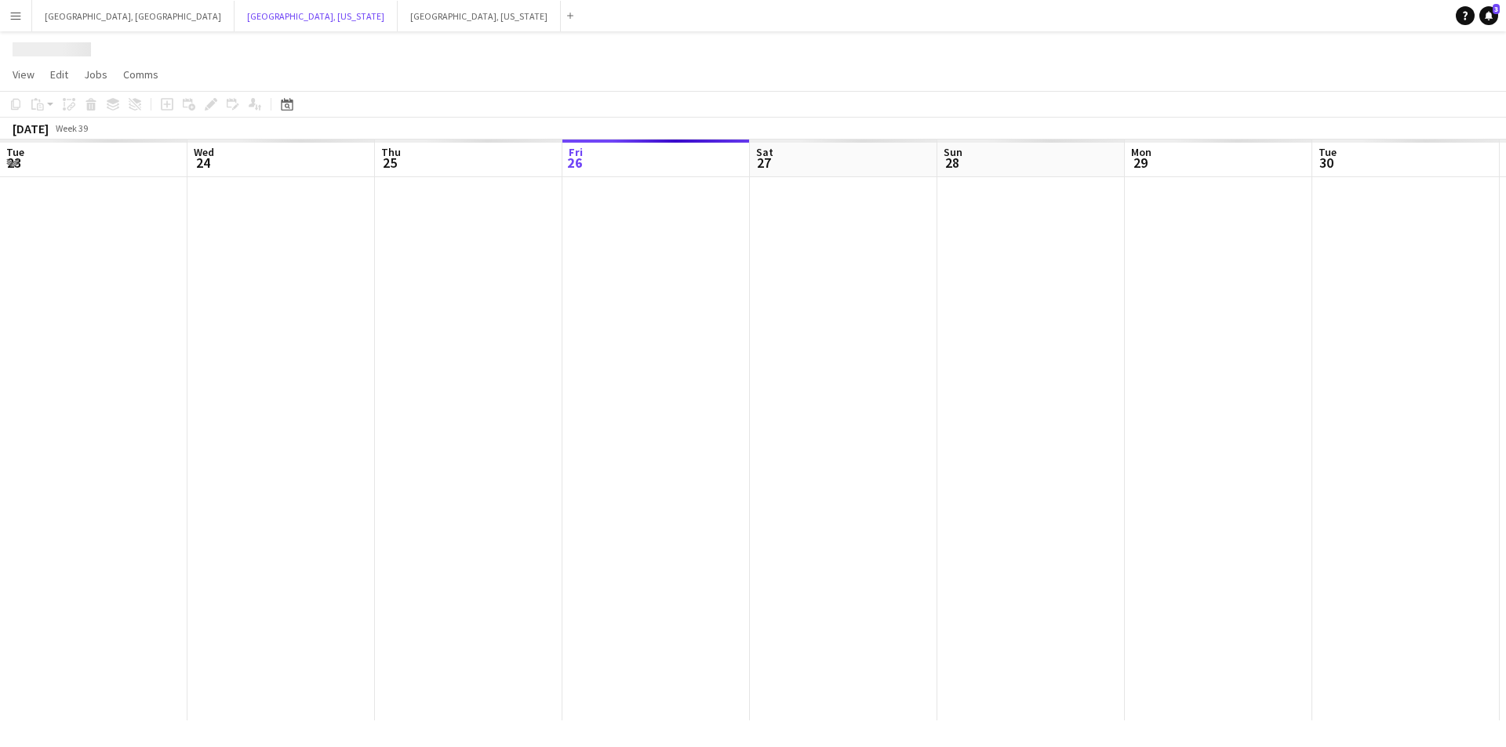
scroll to position [0, 375]
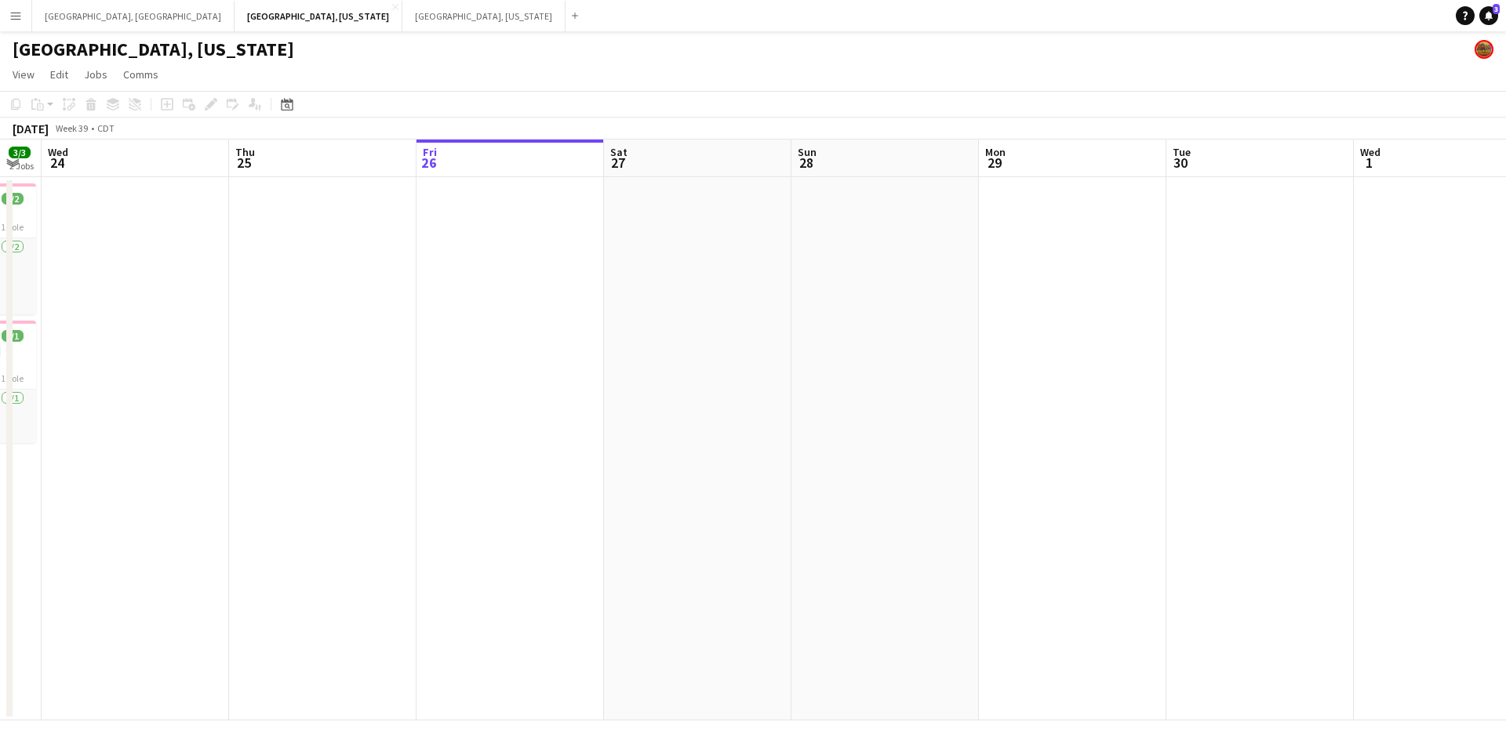
drag, startPoint x: 534, startPoint y: 392, endPoint x: 834, endPoint y: 375, distance: 300.9
click at [838, 375] on app-calendar-viewport "Mon 22 Tue 23 3/3 2 Jobs Wed 24 Thu 25 Fri 26 Sat 27 Sun 28 Mon 29 Tue 30 Wed 1…" at bounding box center [753, 430] width 1506 height 581
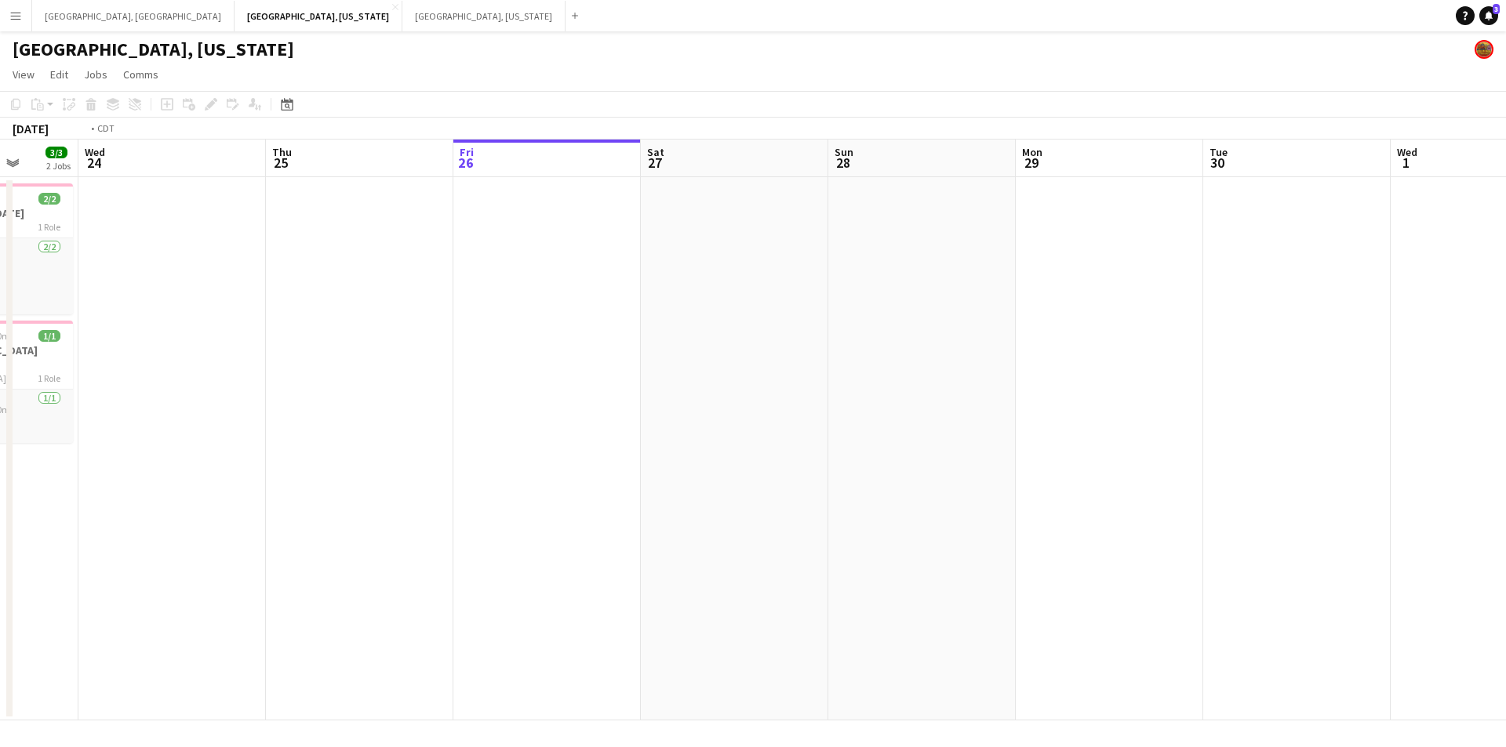
drag, startPoint x: 543, startPoint y: 402, endPoint x: 769, endPoint y: 381, distance: 226.0
click at [769, 381] on app-calendar-viewport "Sun 21 Mon 22 1/1 1 Job Tue 23 3/3 2 Jobs Wed 24 Thu 25 Fri 26 Sat 27 Sun 28 Mo…" at bounding box center [753, 430] width 1506 height 581
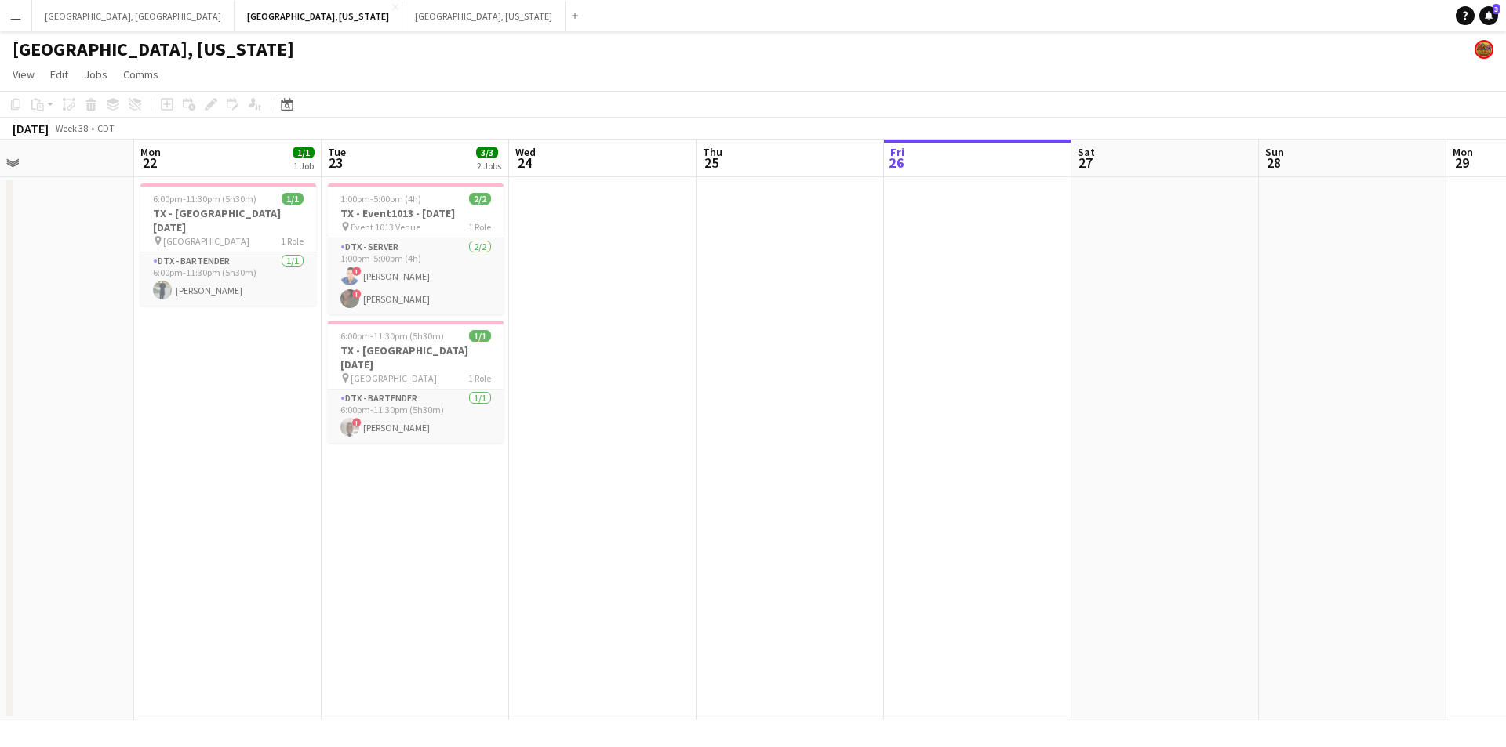
drag, startPoint x: 538, startPoint y: 375, endPoint x: 783, endPoint y: 371, distance: 245.5
click at [783, 371] on app-calendar-viewport "Fri 19 Sat 20 4/4 1 Job Sun 21 Mon 22 1/1 1 Job Tue 23 3/3 2 Jobs Wed 24 Thu 25…" at bounding box center [753, 430] width 1506 height 581
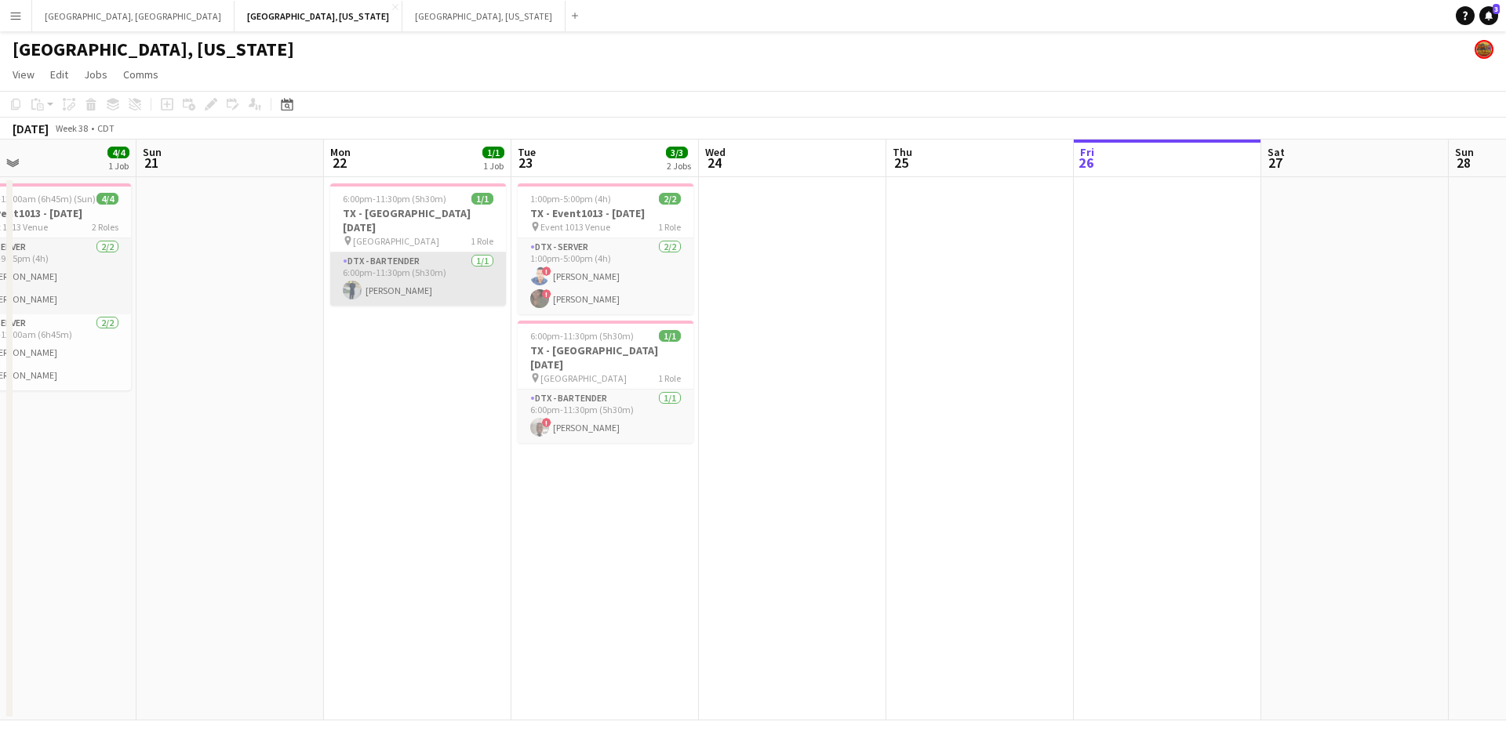
click at [413, 293] on app-card-role "DTX - Bartender [DATE] 6:00pm-11:30pm (5h30m) [PERSON_NAME]" at bounding box center [418, 279] width 176 height 53
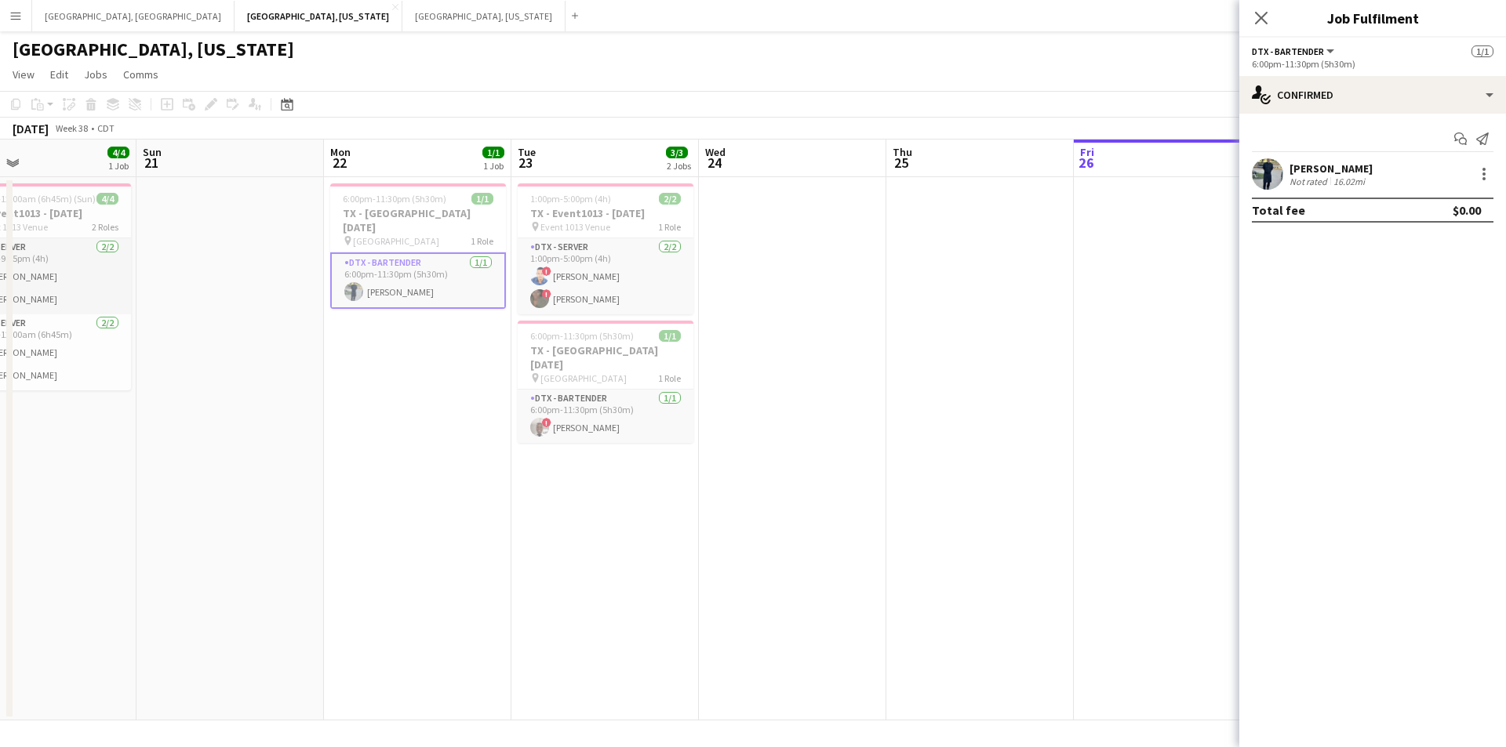
click at [1331, 181] on div "16.02mi" at bounding box center [1349, 182] width 38 height 12
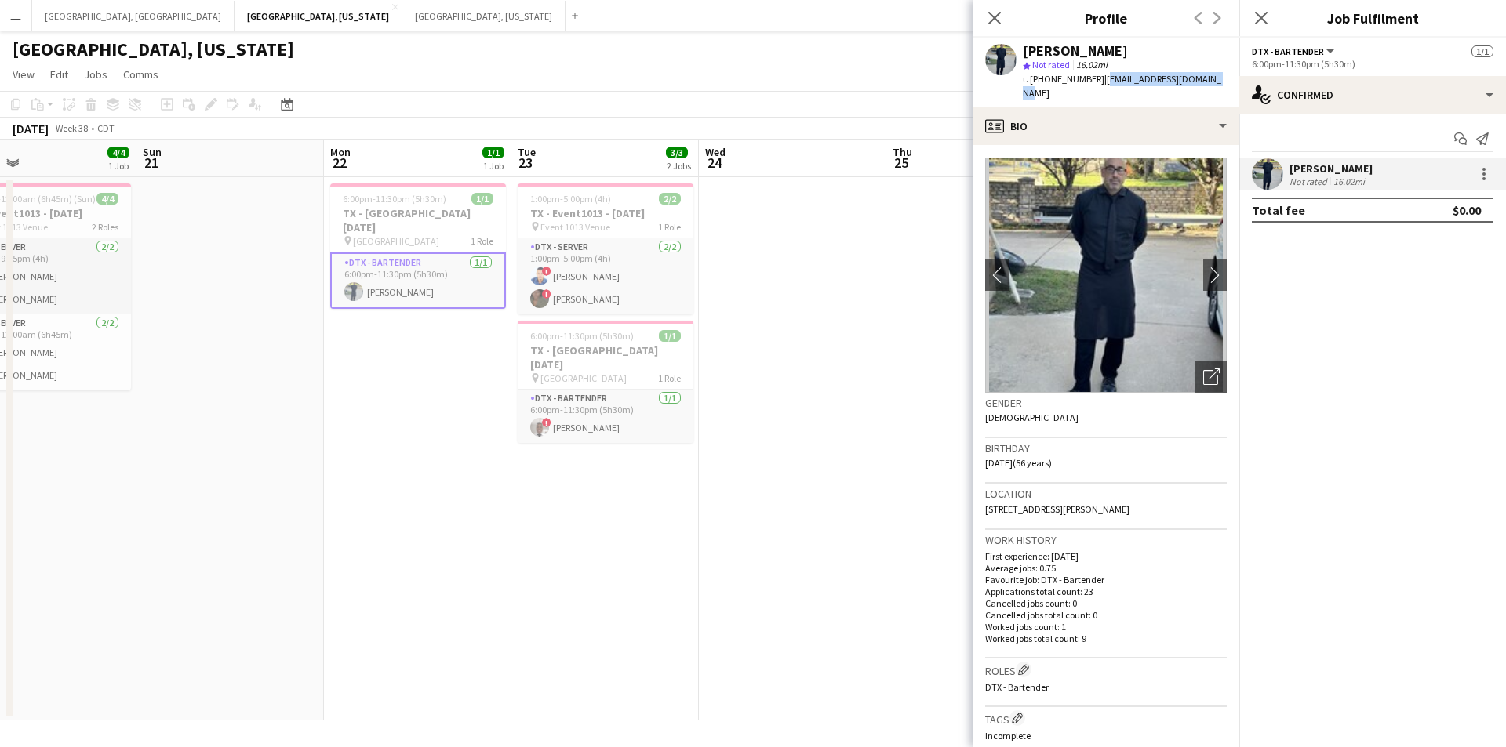
drag, startPoint x: 1093, startPoint y: 78, endPoint x: 1212, endPoint y: 82, distance: 119.2
click at [1212, 82] on div "[PERSON_NAME] star Not rated 16.02mi t. [PHONE_NUMBER] | [EMAIL_ADDRESS][DOMAIN…" at bounding box center [1105, 73] width 267 height 70
copy span "[EMAIL_ADDRESS][DOMAIN_NAME]"
click at [996, 21] on icon "Close pop-in" at bounding box center [994, 17] width 15 height 15
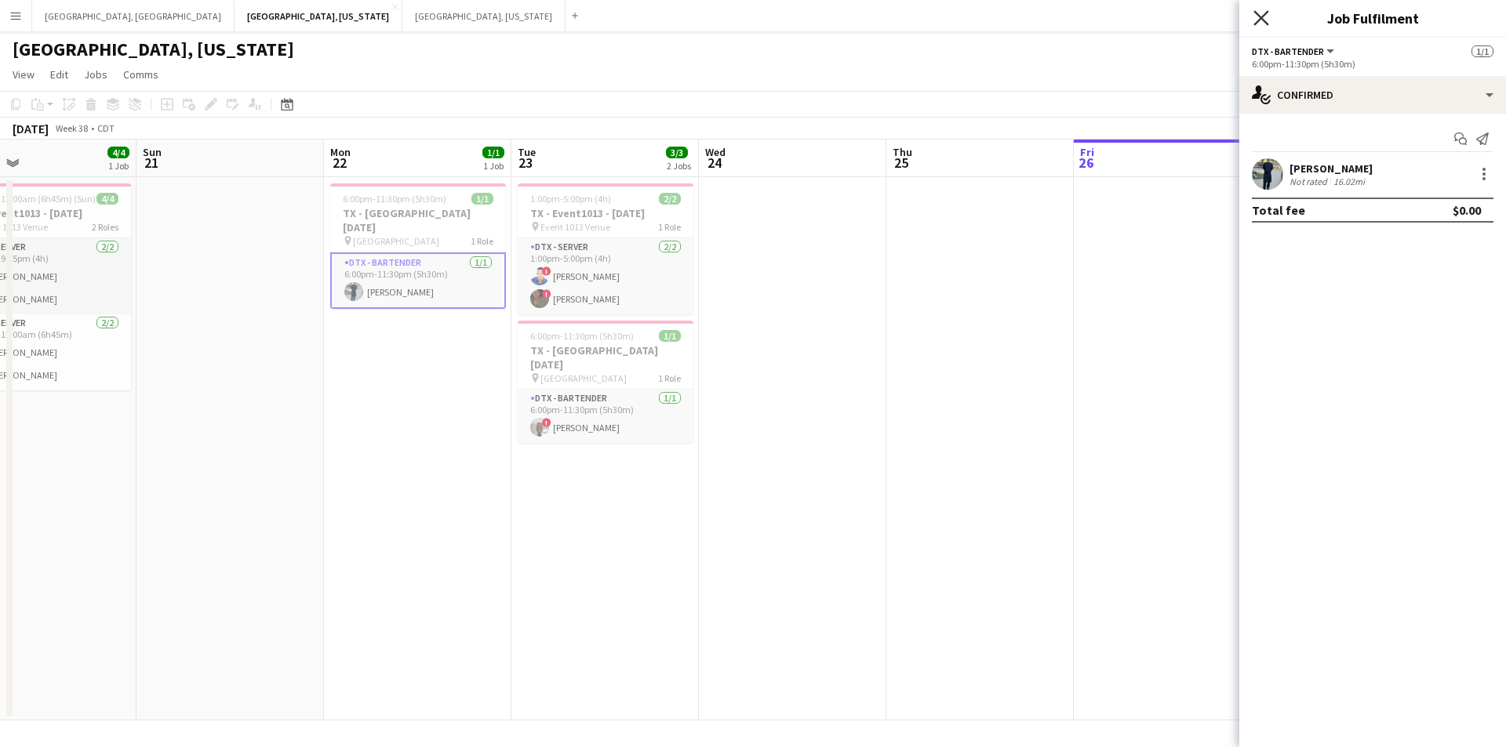
click at [1265, 20] on icon "Close pop-in" at bounding box center [1260, 17] width 15 height 15
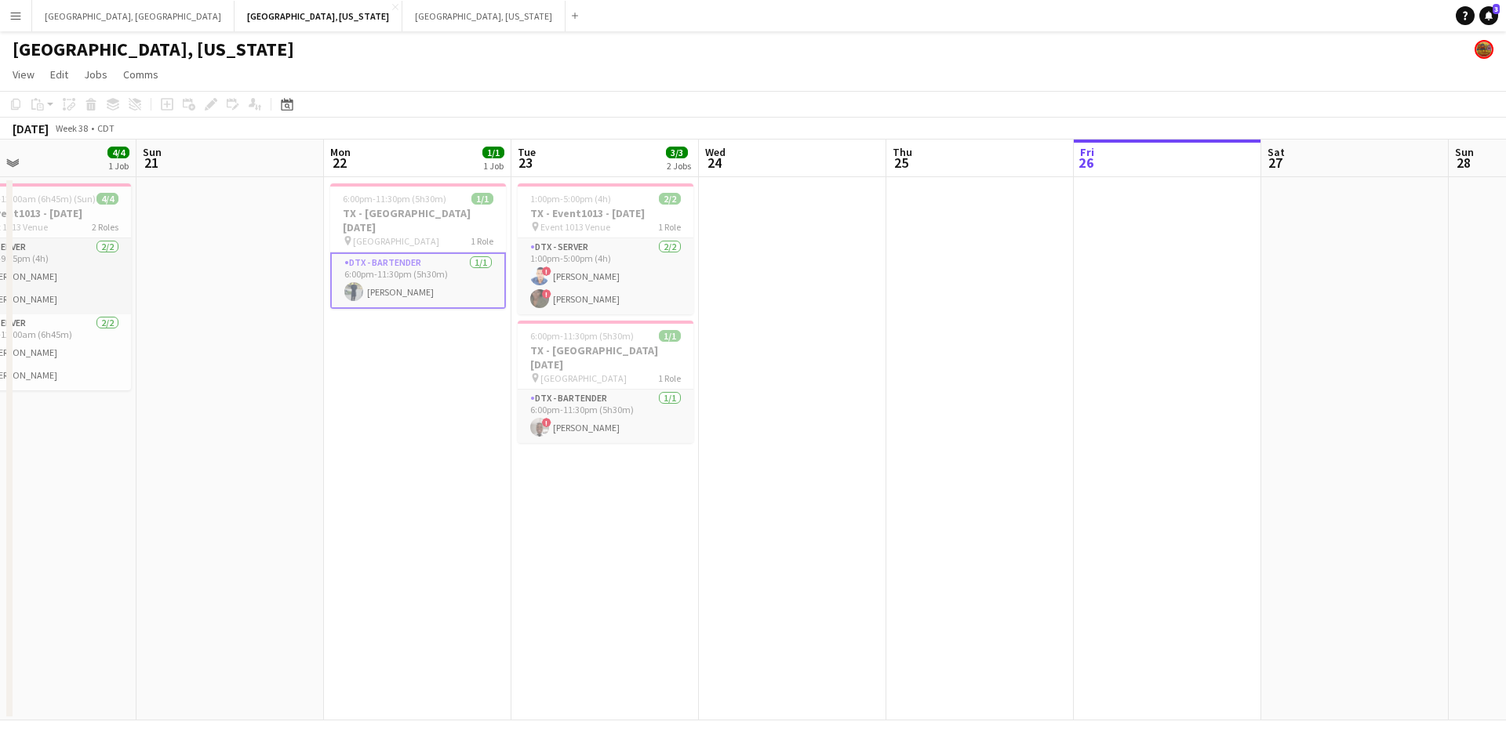
click at [13, 13] on app-icon "Menu" at bounding box center [15, 15] width 13 height 13
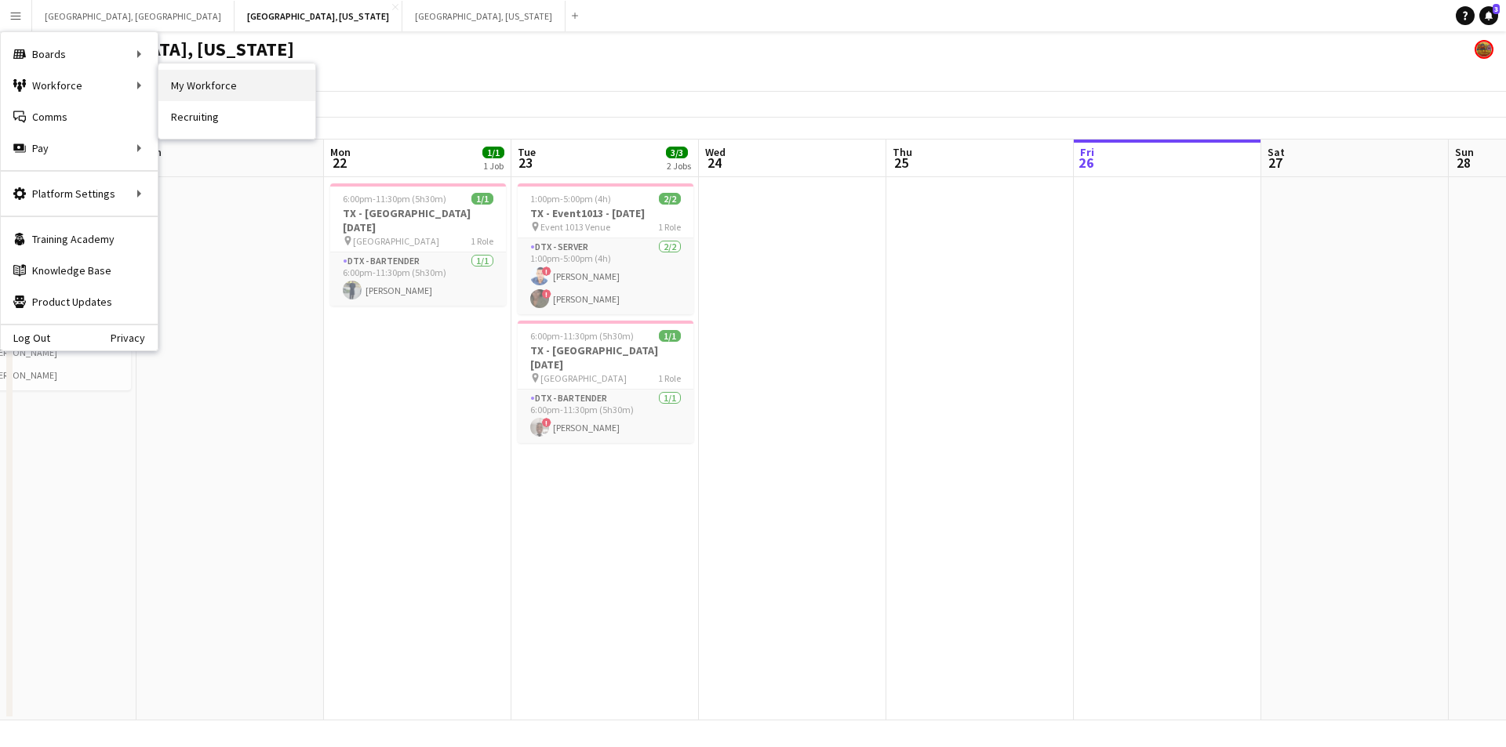
click at [206, 85] on link "My Workforce" at bounding box center [236, 85] width 157 height 31
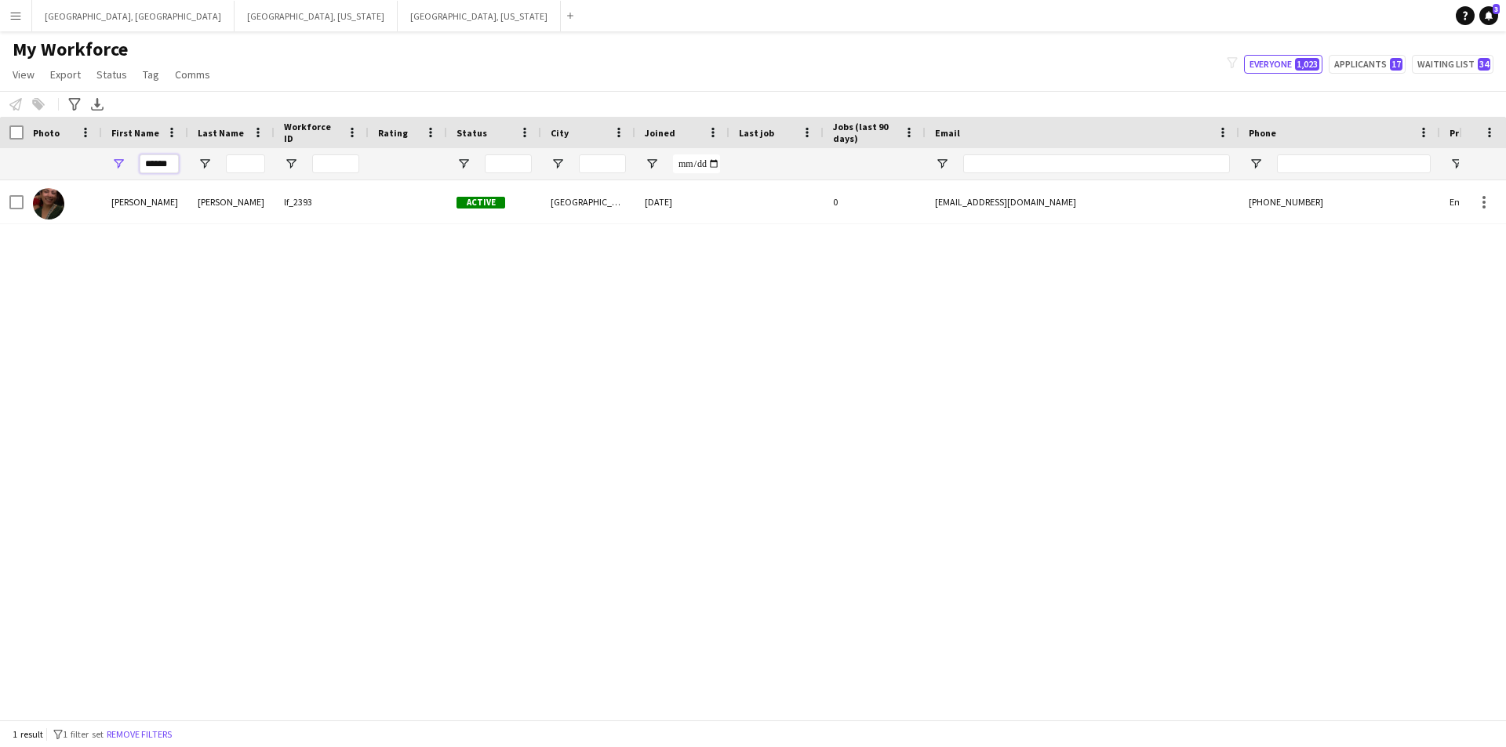
click at [158, 170] on input "******" at bounding box center [159, 163] width 39 height 19
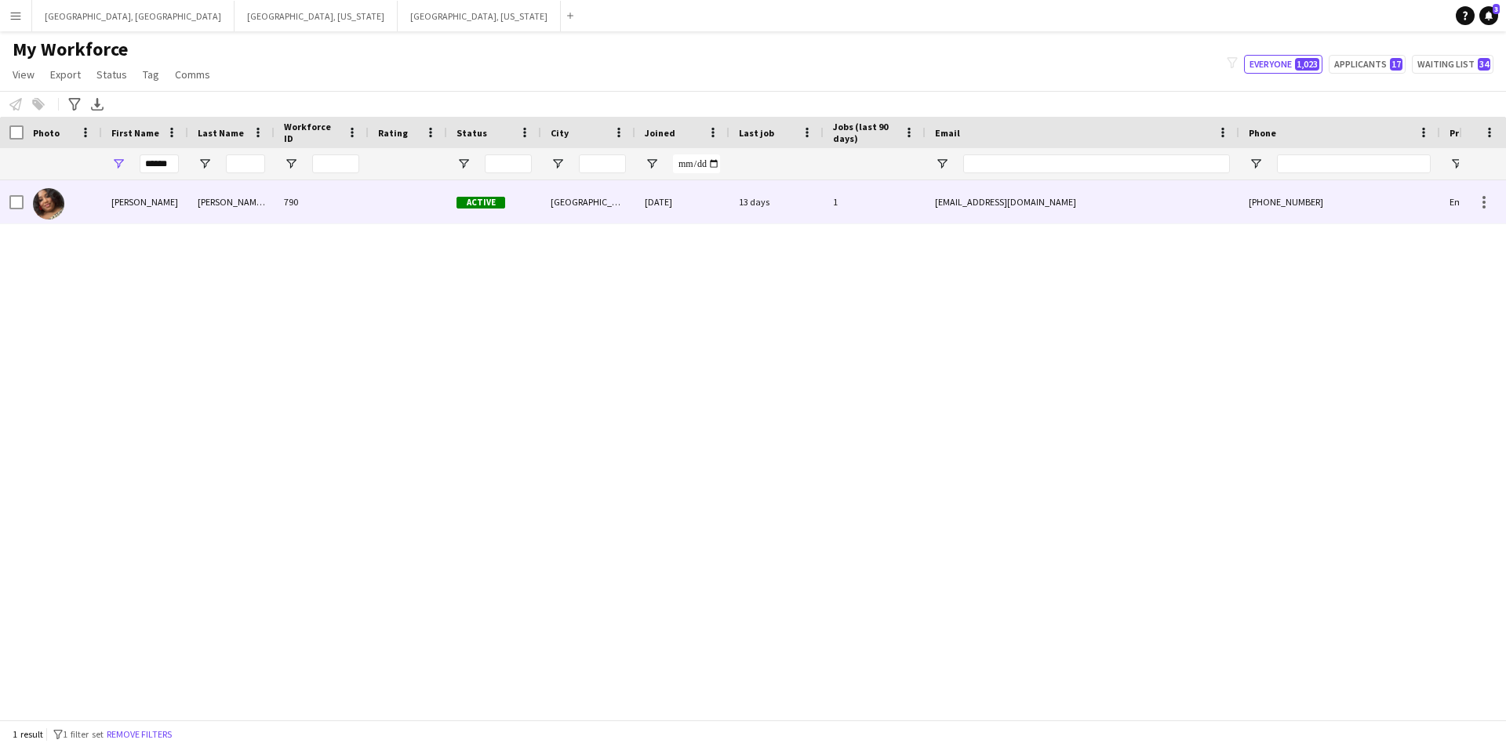
click at [188, 209] on div "[PERSON_NAME] [PERSON_NAME]" at bounding box center [231, 201] width 86 height 43
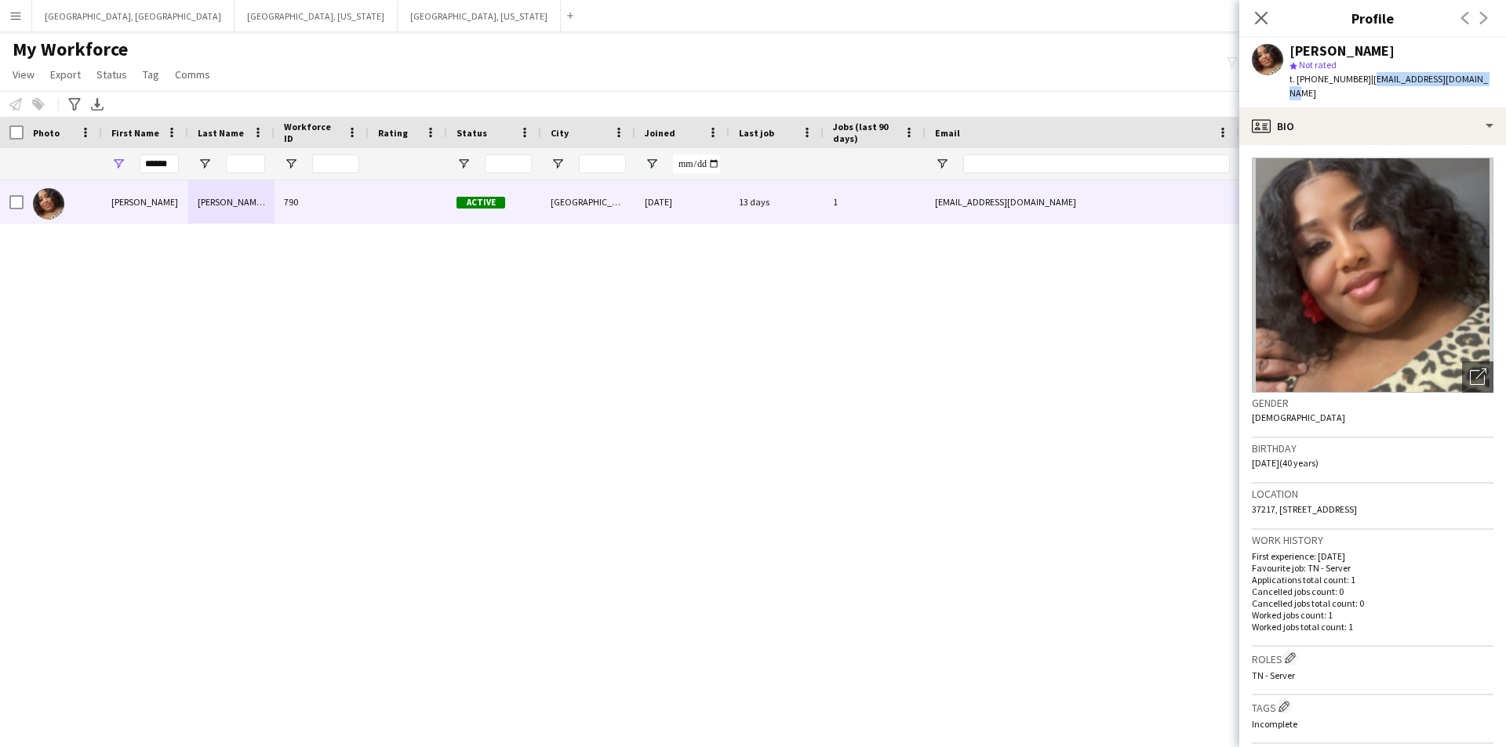
drag, startPoint x: 1358, startPoint y: 78, endPoint x: 1502, endPoint y: 78, distance: 143.5
click at [1493, 78] on app-profile-header "[PERSON_NAME] star Not rated t. [PHONE_NUMBER] | [EMAIL_ADDRESS][DOMAIN_NAME]" at bounding box center [1372, 73] width 267 height 70
copy span "[EMAIL_ADDRESS][DOMAIN_NAME]"
click at [1267, 17] on icon "Close pop-in" at bounding box center [1260, 17] width 15 height 15
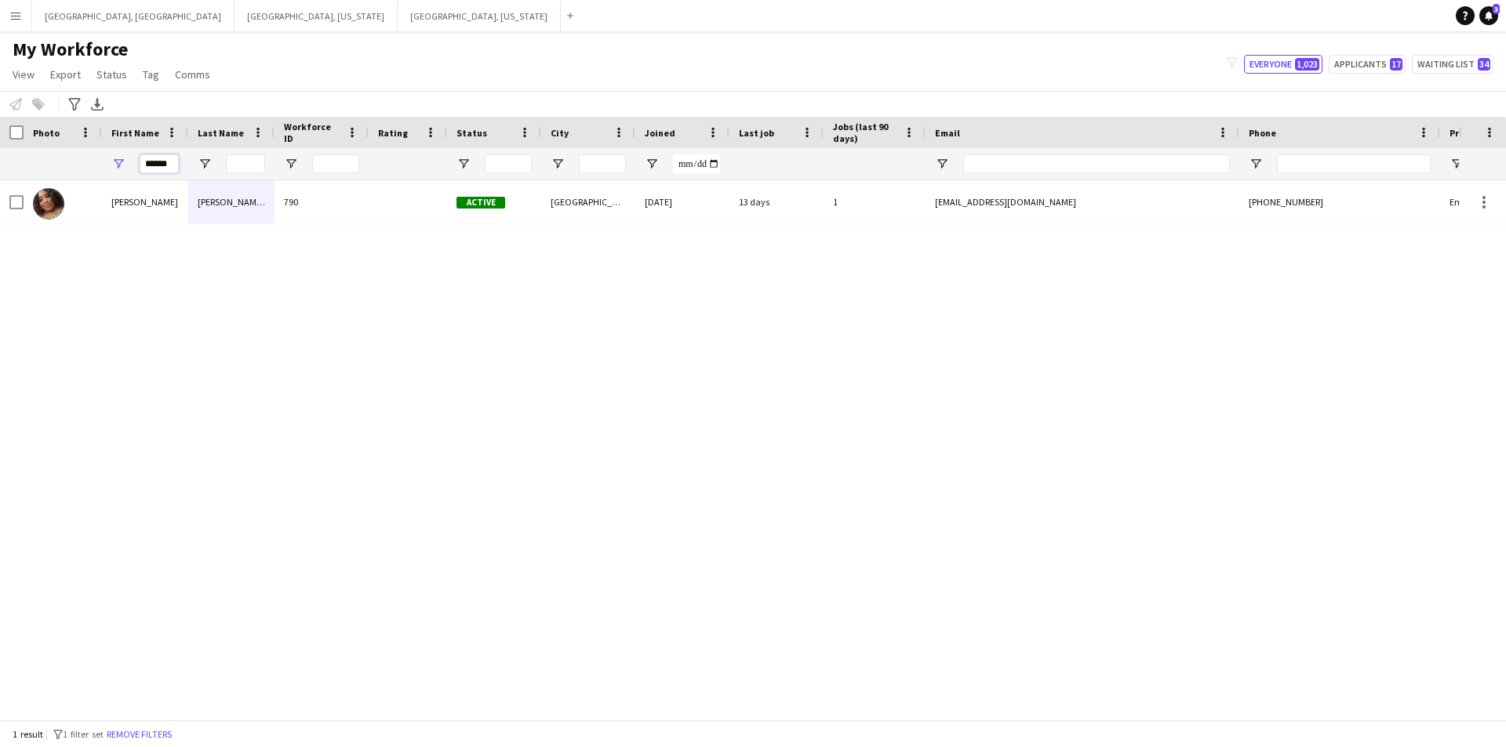
click at [165, 169] on input "******" at bounding box center [159, 163] width 39 height 19
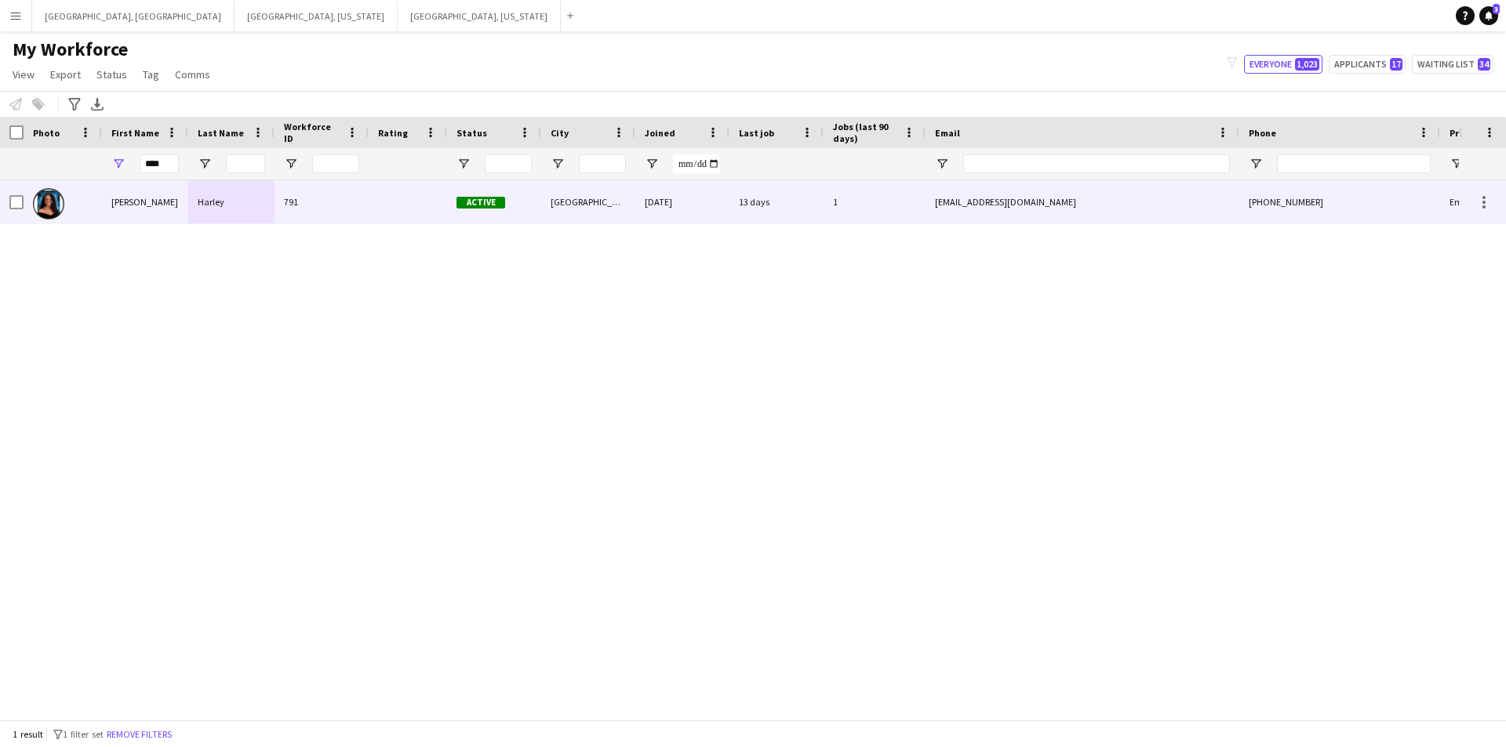
click at [205, 202] on div "Harley" at bounding box center [231, 201] width 86 height 43
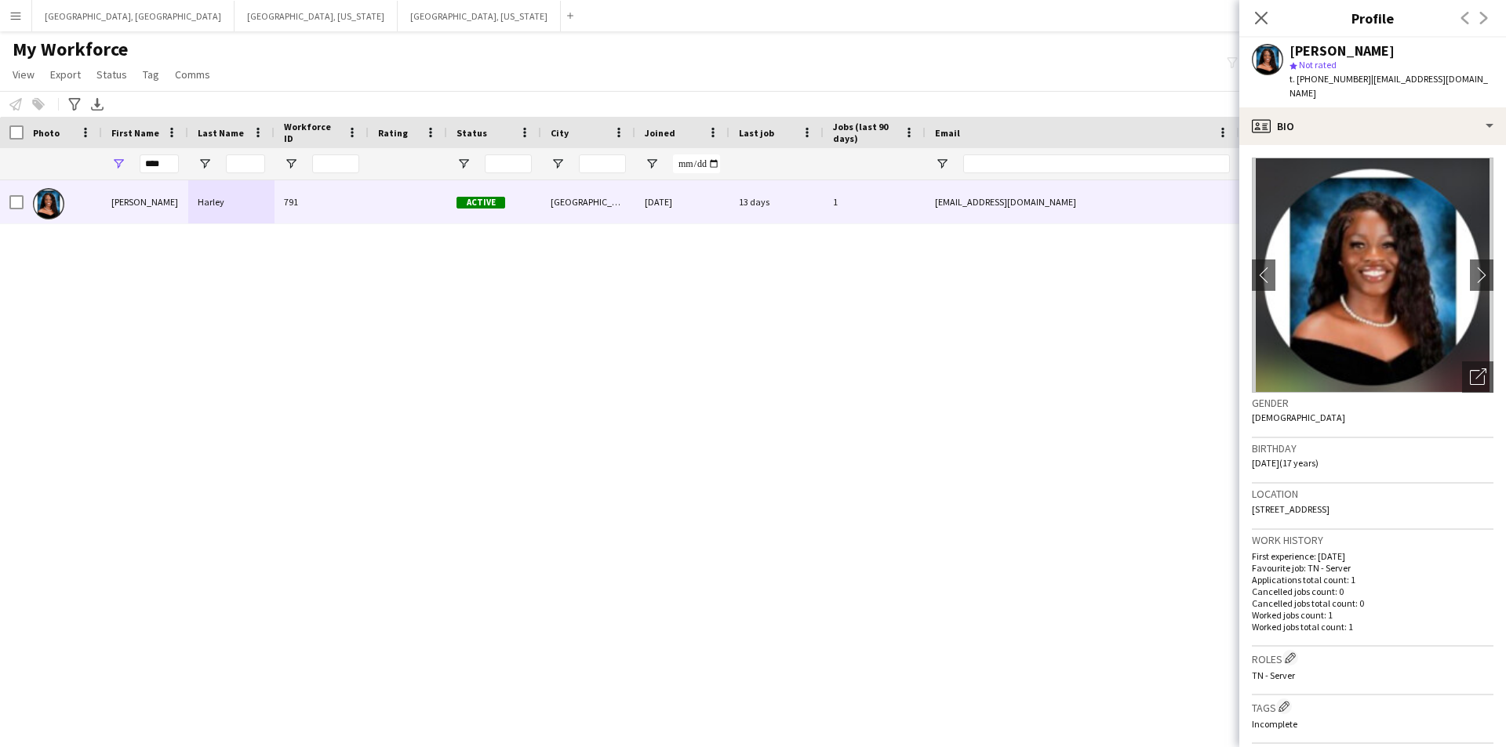
drag, startPoint x: 1357, startPoint y: 76, endPoint x: 1474, endPoint y: 78, distance: 116.9
click at [1474, 78] on app-profile-header "[PERSON_NAME] star Not rated t. [PHONE_NUMBER] | [EMAIL_ADDRESS][DOMAIN_NAME]" at bounding box center [1372, 73] width 267 height 70
copy span "[EMAIL_ADDRESS][DOMAIN_NAME]"
drag, startPoint x: 1293, startPoint y: 49, endPoint x: 1364, endPoint y: 50, distance: 70.6
click at [1364, 50] on div "[PERSON_NAME]" at bounding box center [1341, 51] width 105 height 14
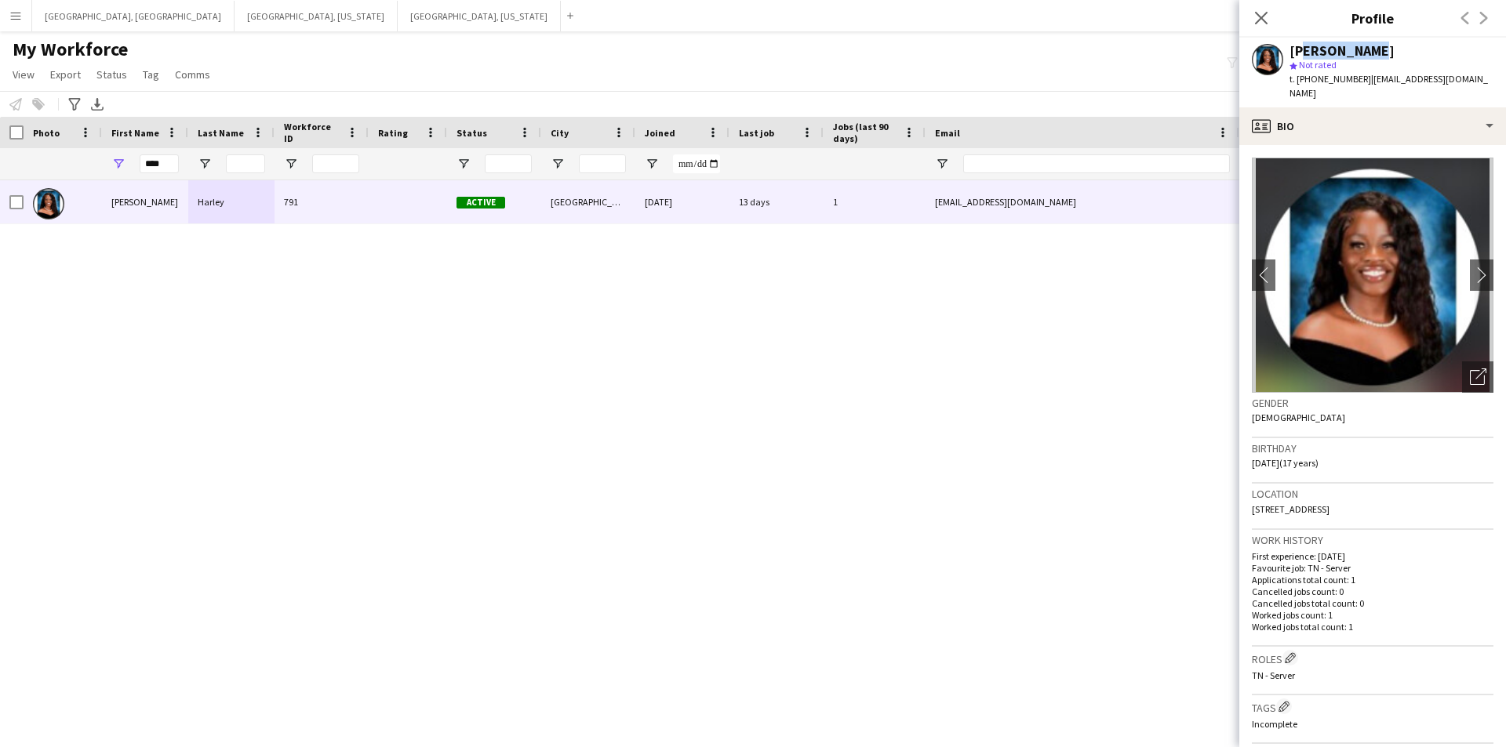
drag, startPoint x: 1291, startPoint y: 48, endPoint x: 1430, endPoint y: 48, distance: 139.6
click at [1430, 48] on div "[PERSON_NAME]" at bounding box center [1391, 51] width 204 height 14
copy div "[PERSON_NAME]"
drag, startPoint x: 1352, startPoint y: 80, endPoint x: 1306, endPoint y: 83, distance: 46.4
click at [1306, 83] on span "t. [PHONE_NUMBER]" at bounding box center [1330, 79] width 82 height 12
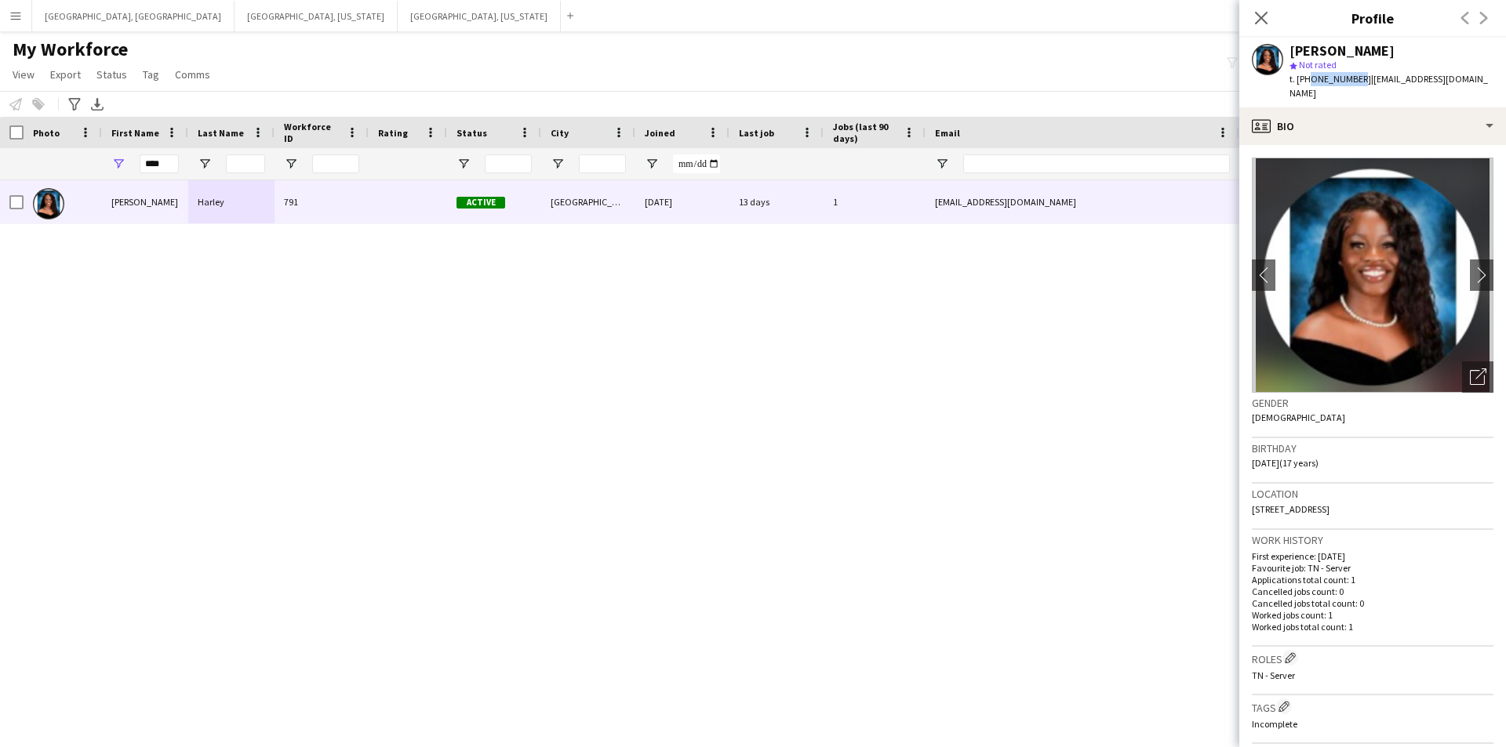
copy span "6787609618"
click at [154, 165] on input "****" at bounding box center [159, 163] width 39 height 19
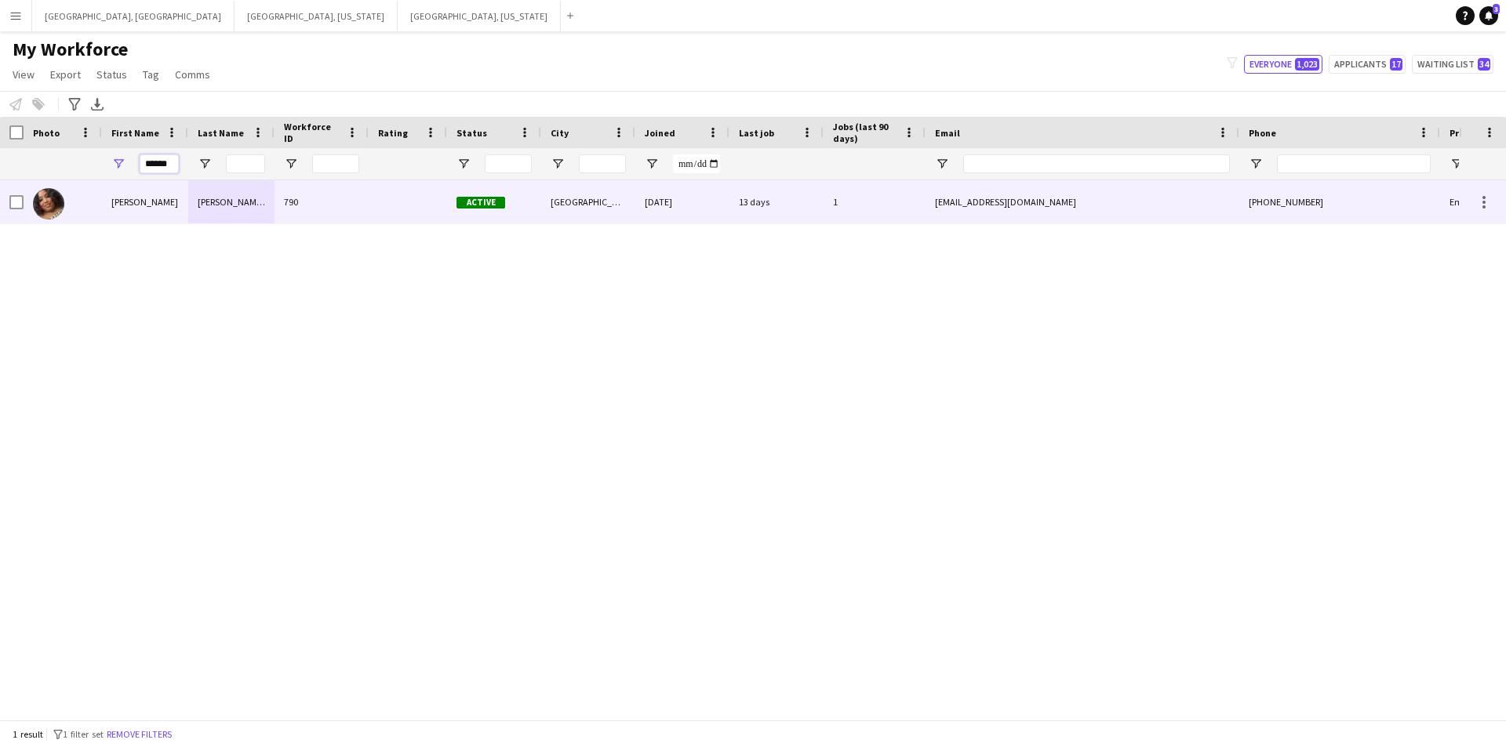
type input "******"
click at [208, 198] on div "[PERSON_NAME] [PERSON_NAME]" at bounding box center [231, 201] width 86 height 43
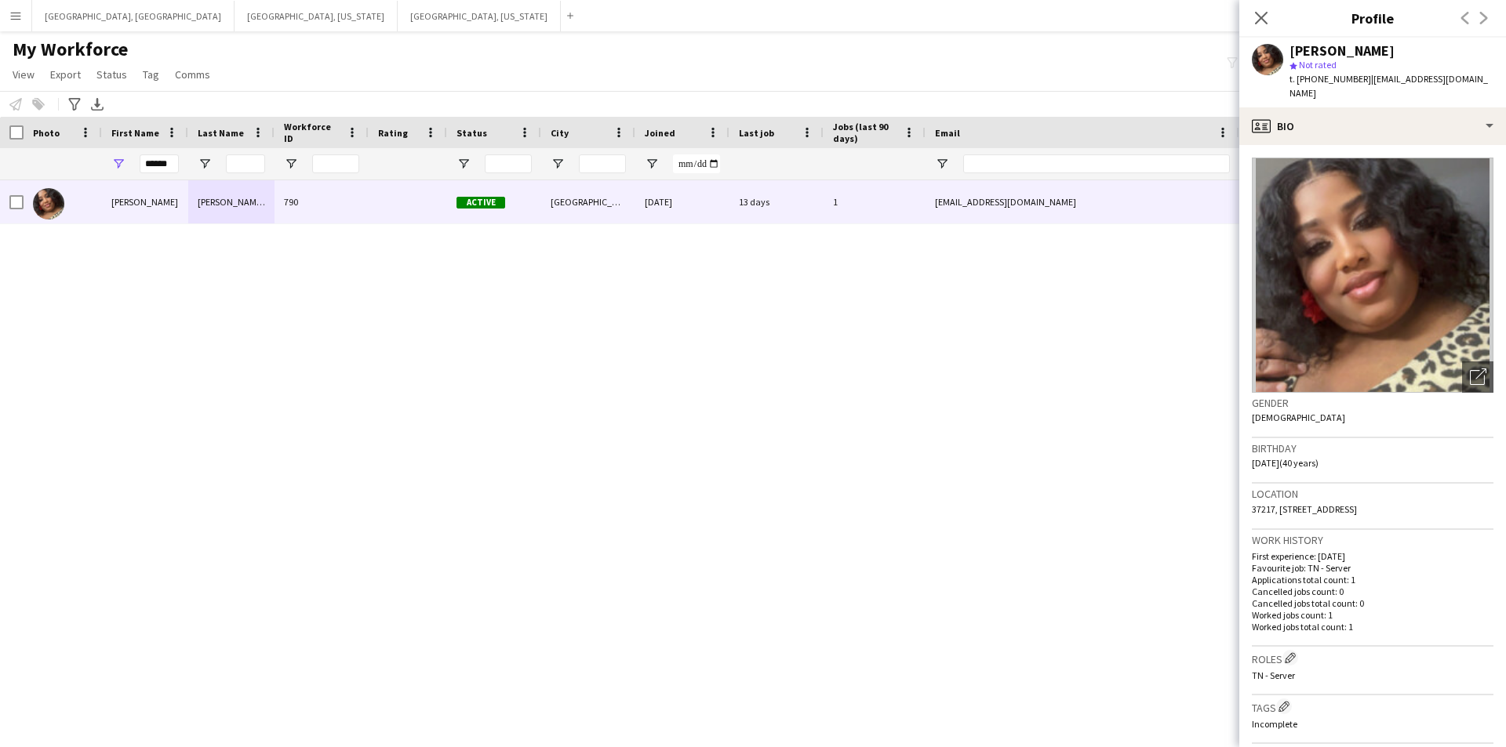
drag, startPoint x: 1289, startPoint y: 52, endPoint x: 1464, endPoint y: 50, distance: 174.9
click at [1464, 50] on div "[PERSON_NAME]" at bounding box center [1391, 51] width 204 height 14
copy div "[PERSON_NAME]"
drag, startPoint x: 1304, startPoint y: 78, endPoint x: 1353, endPoint y: 82, distance: 48.8
click at [1353, 82] on span "t. [PHONE_NUMBER]" at bounding box center [1330, 79] width 82 height 12
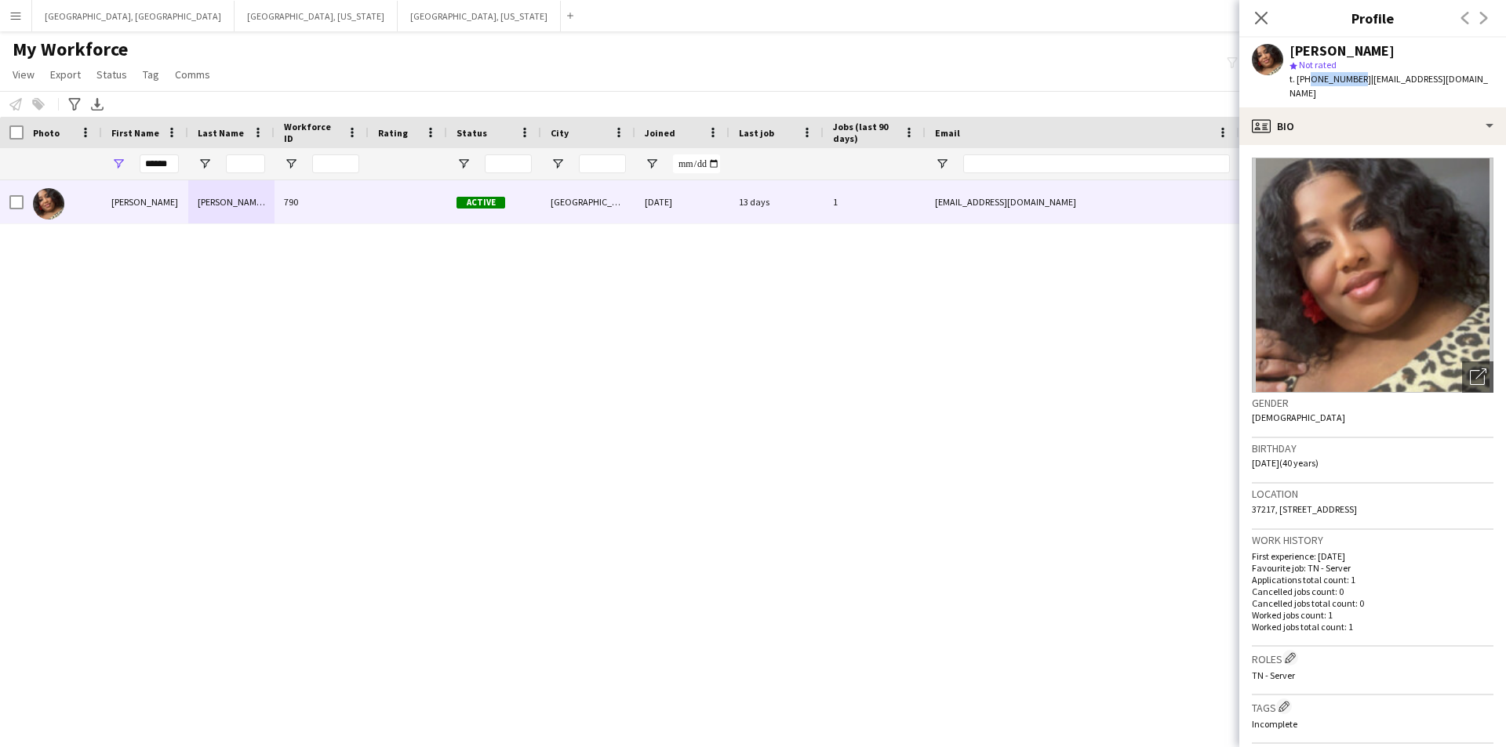
copy span "6159976603"
click at [1255, 24] on icon at bounding box center [1260, 17] width 15 height 15
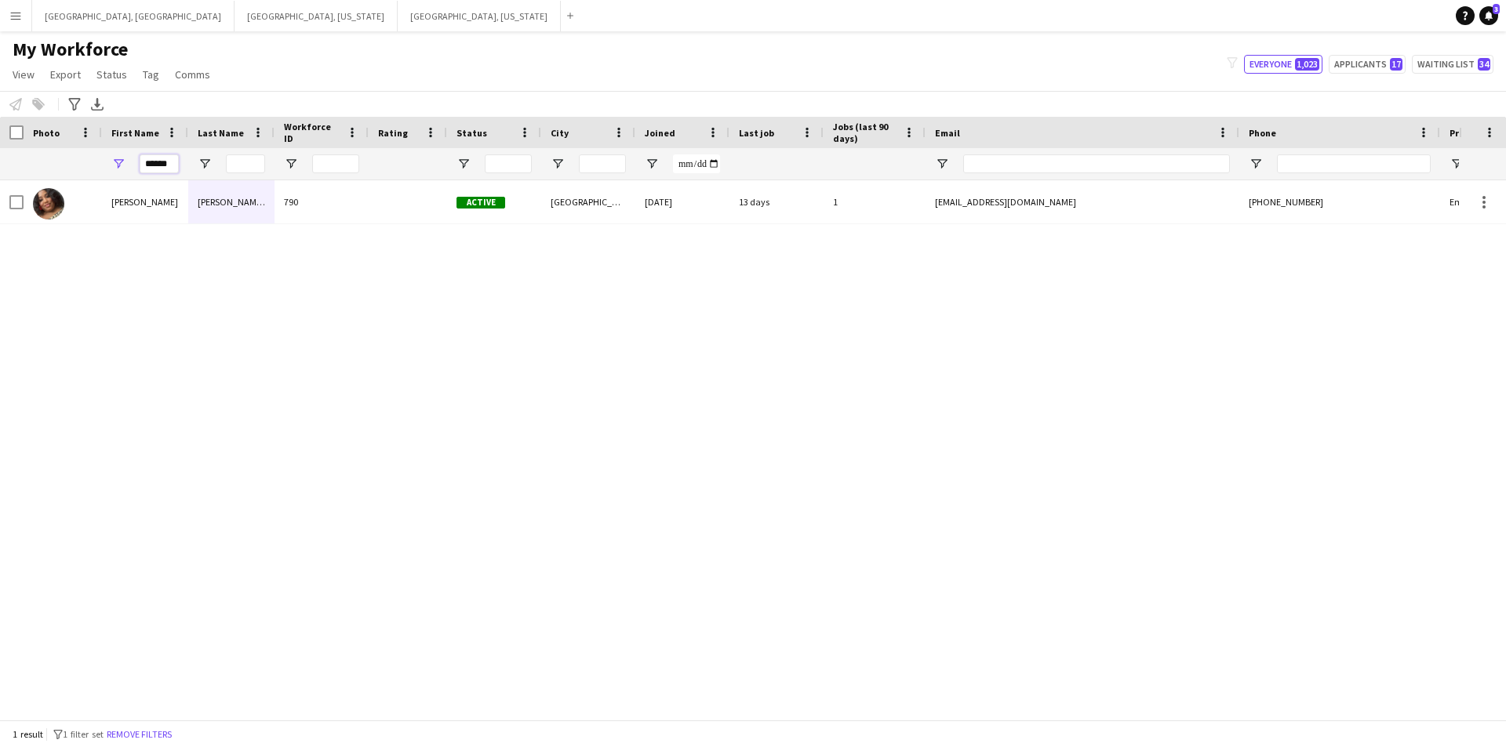
click at [162, 165] on input "******" at bounding box center [159, 163] width 39 height 19
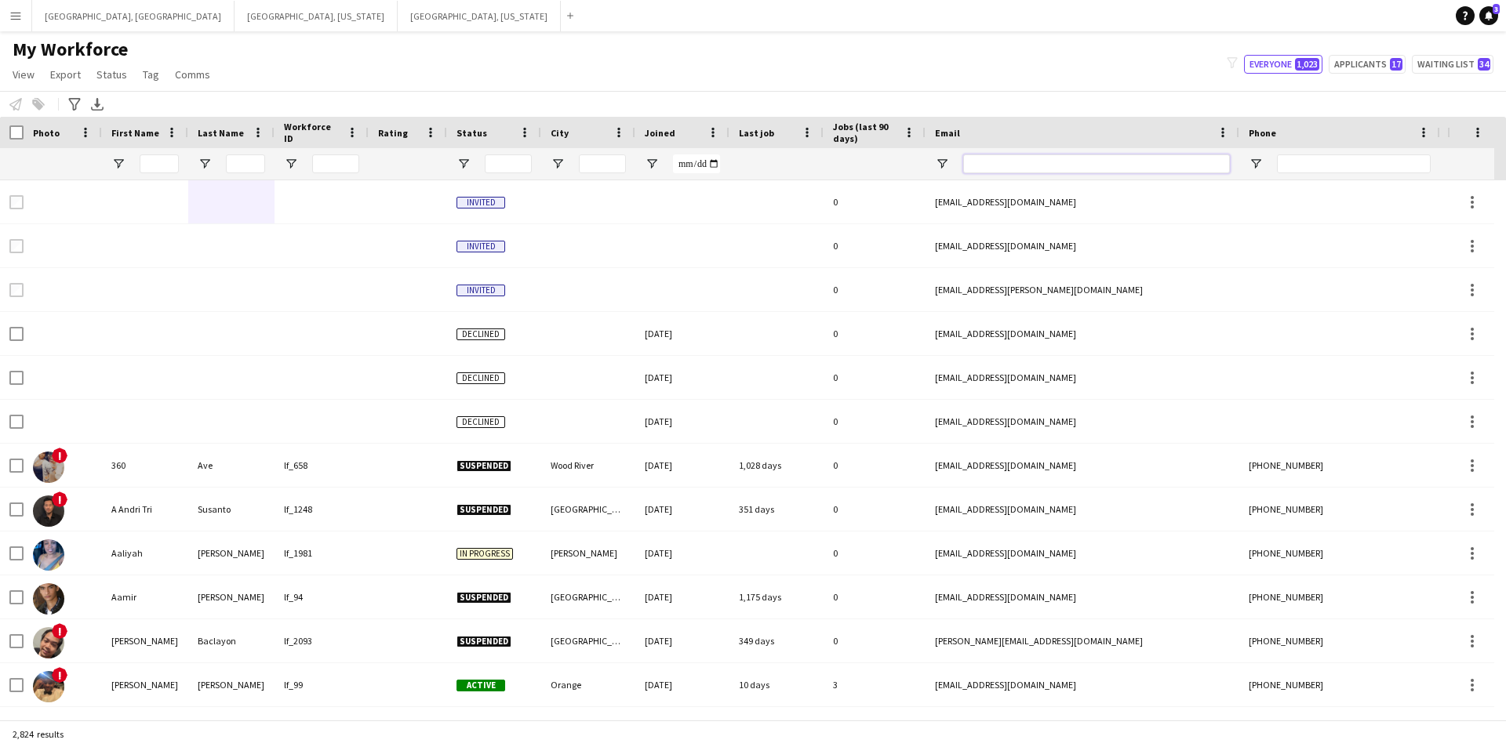
click at [1005, 168] on input "Email Filter Input" at bounding box center [1096, 163] width 267 height 19
paste input "**********"
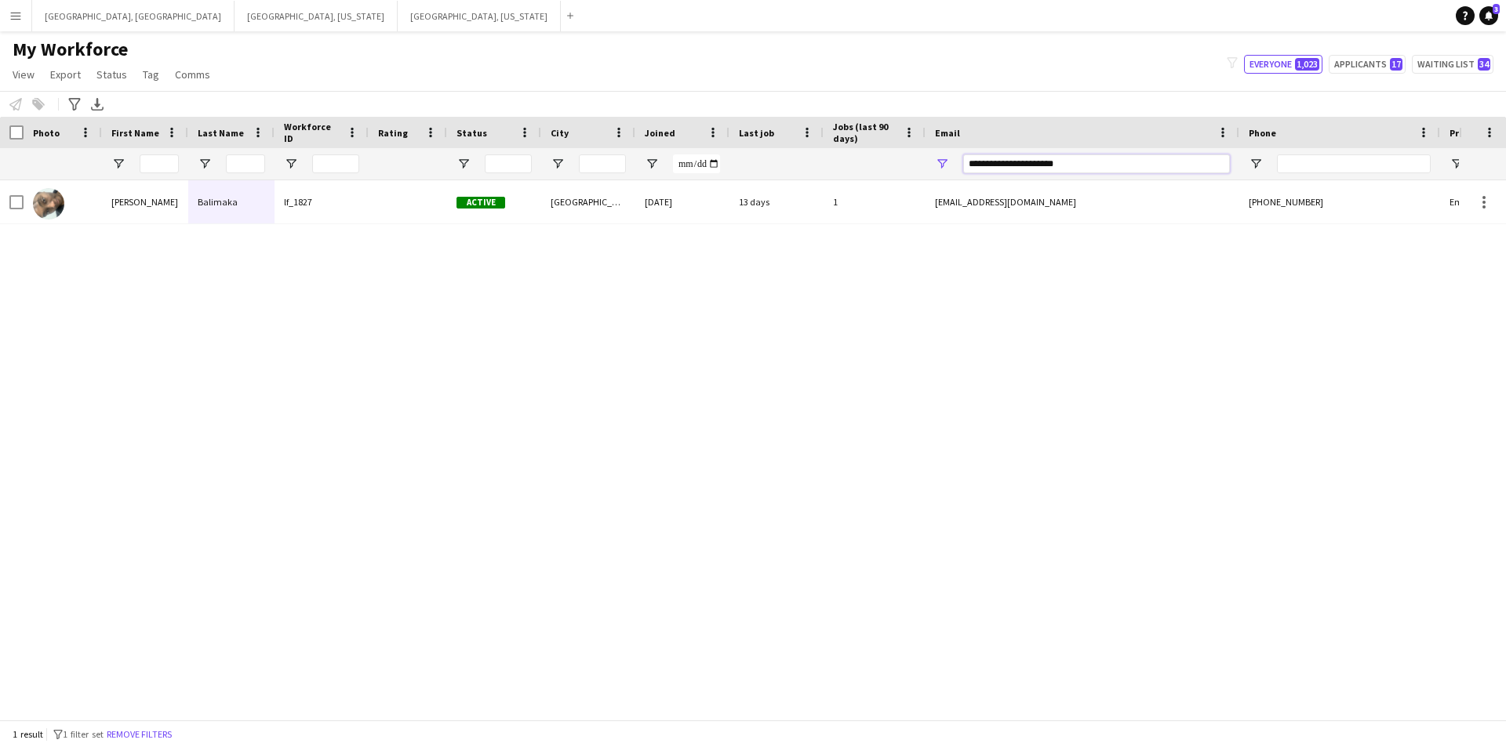
type input "**********"
